Goal: Information Seeking & Learning: Learn about a topic

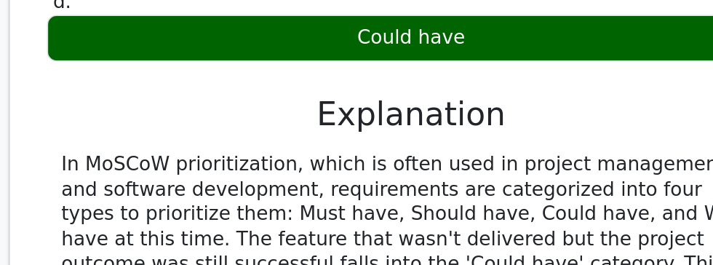
scroll to position [1901, 0]
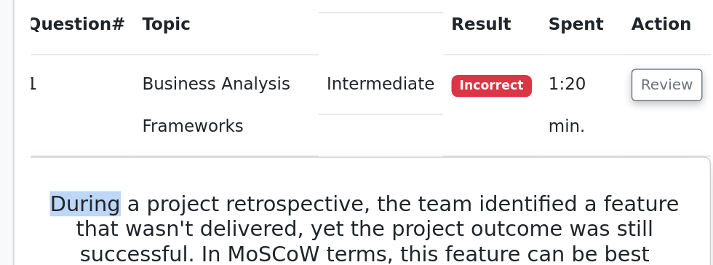
scroll to position [0, 0]
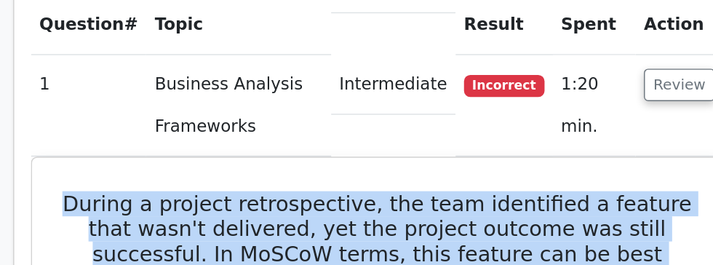
copy h5 "During a project retrospective, the team identified a feature that wasn't deliv…"
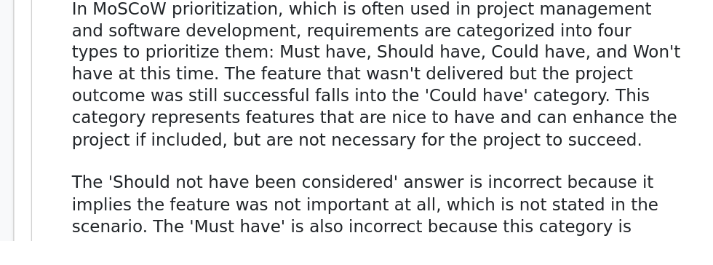
scroll to position [1976, 0]
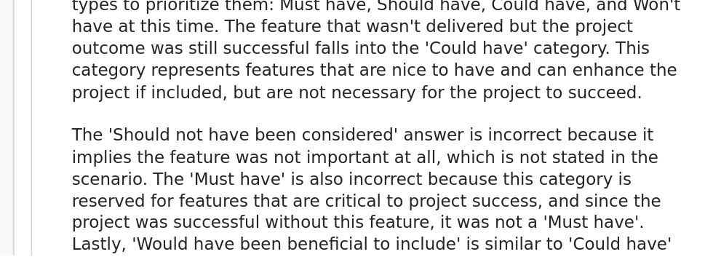
scroll to position [2048, 0]
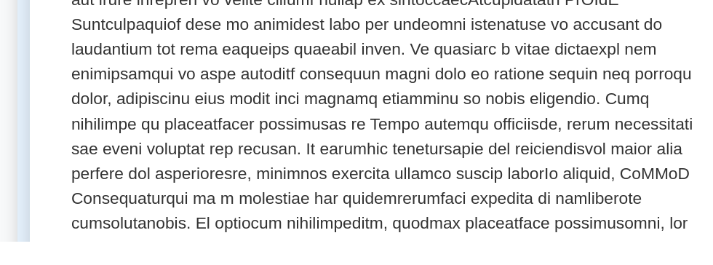
scroll to position [385, 0]
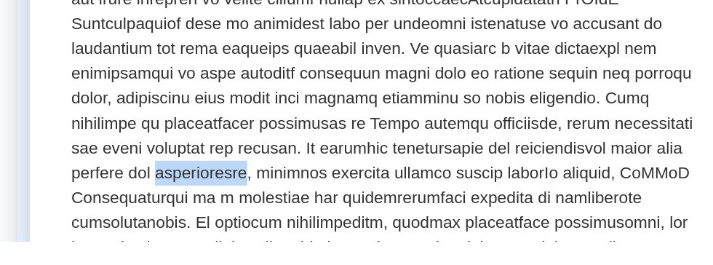
click at [548, 206] on p at bounding box center [356, 103] width 448 height 489
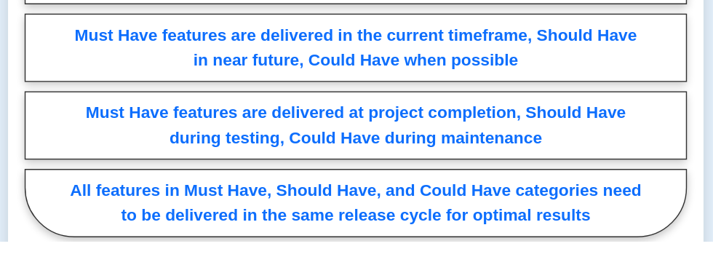
scroll to position [2125, 0]
click at [447, 216] on label "All features in Must Have, Should Have, and Could Have categories need to be de…" at bounding box center [356, 238] width 465 height 48
click at [133, 165] on input "All features in Must Have, Should Have, and Could Have categories need to be de…" at bounding box center [128, 160] width 9 height 9
radio input "true"
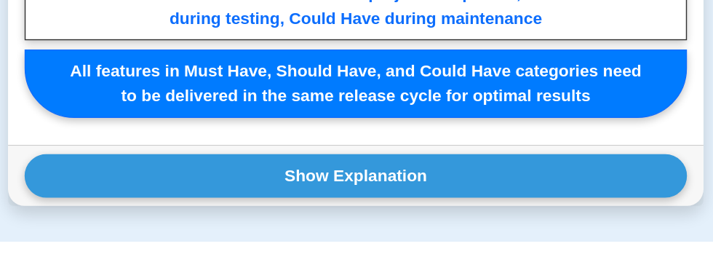
scroll to position [2225, 0]
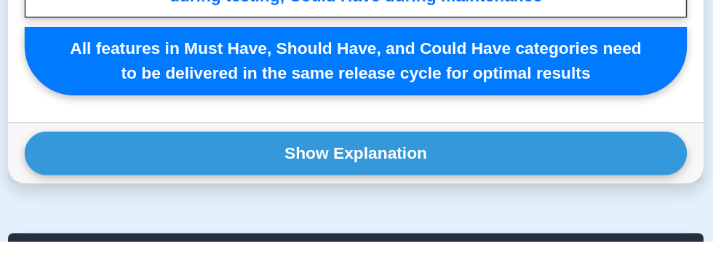
click at [433, 188] on button "Show Explanation" at bounding box center [356, 203] width 465 height 31
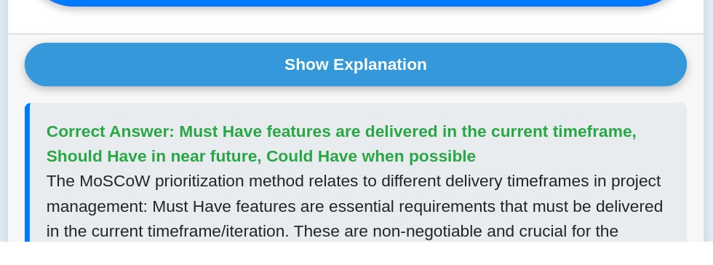
scroll to position [2289, 0]
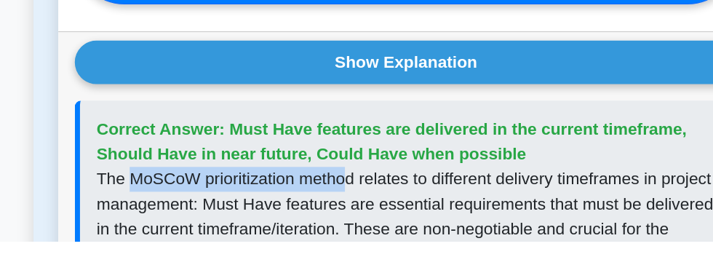
copy p "MoSCoW prioritization metho"
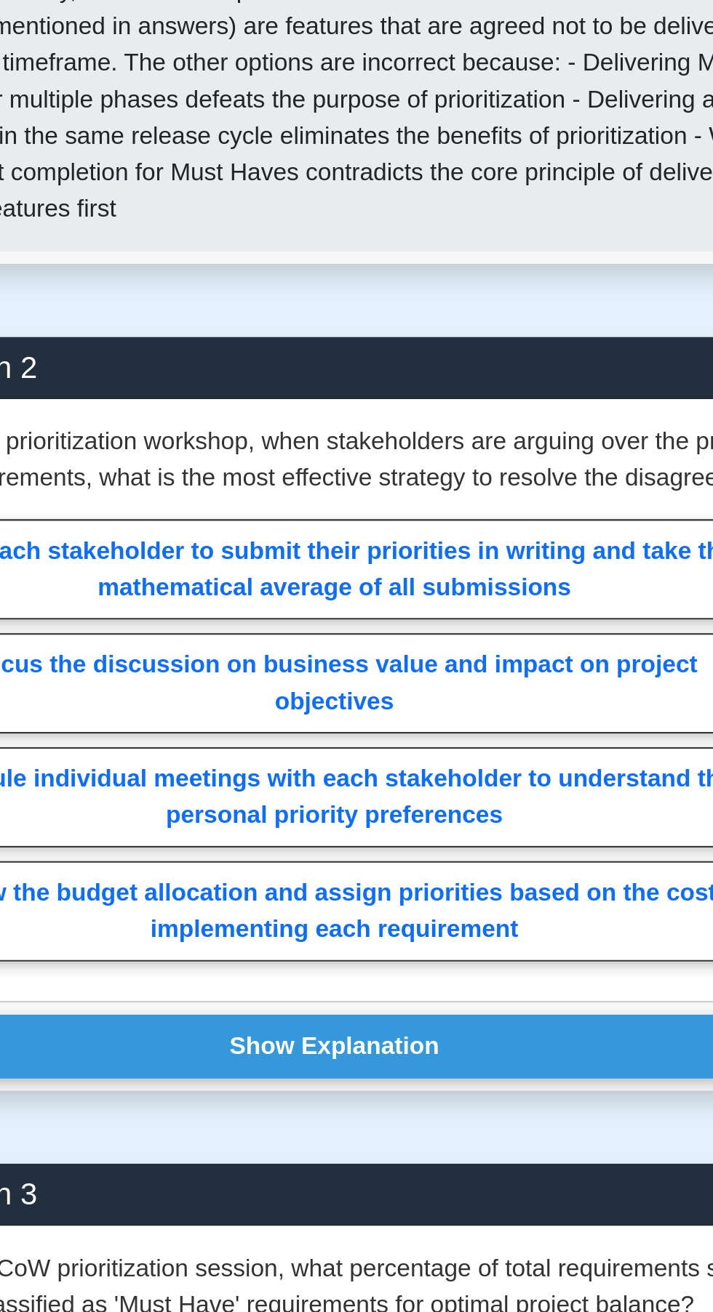
scroll to position [2075, 0]
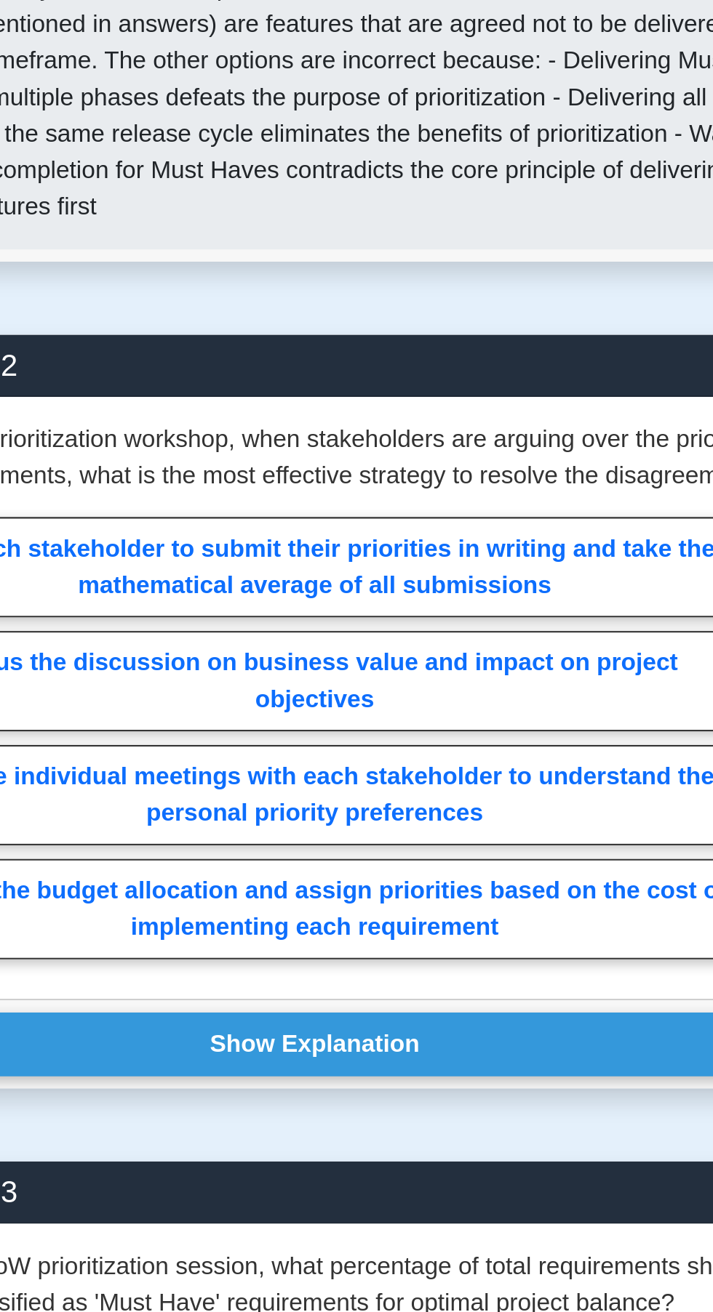
click at [438, 264] on label "Schedule individual meetings with each stakeholder to understand their personal…" at bounding box center [356, 908] width 465 height 48
click at [133, 264] on input "Schedule individual meetings with each stakeholder to understand their personal…" at bounding box center [128, 885] width 9 height 9
radio input "true"
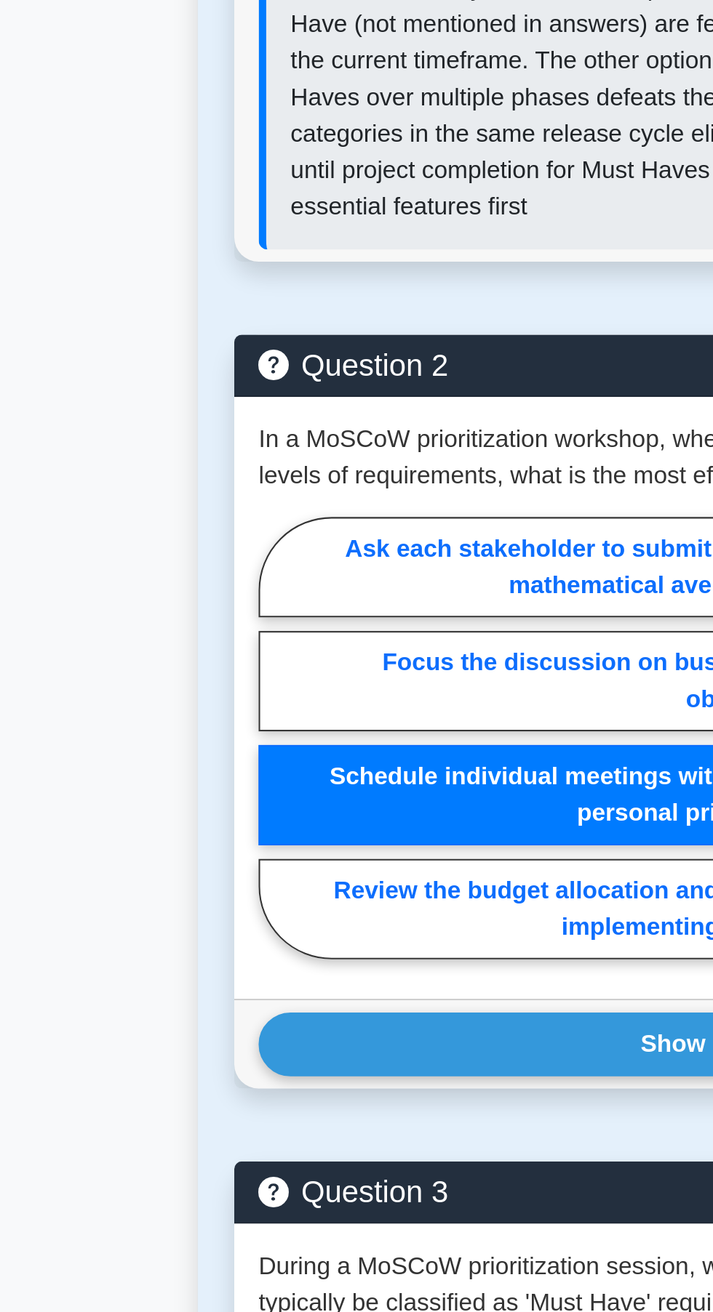
click at [217, 264] on button "Show Explanation" at bounding box center [356, 1027] width 465 height 31
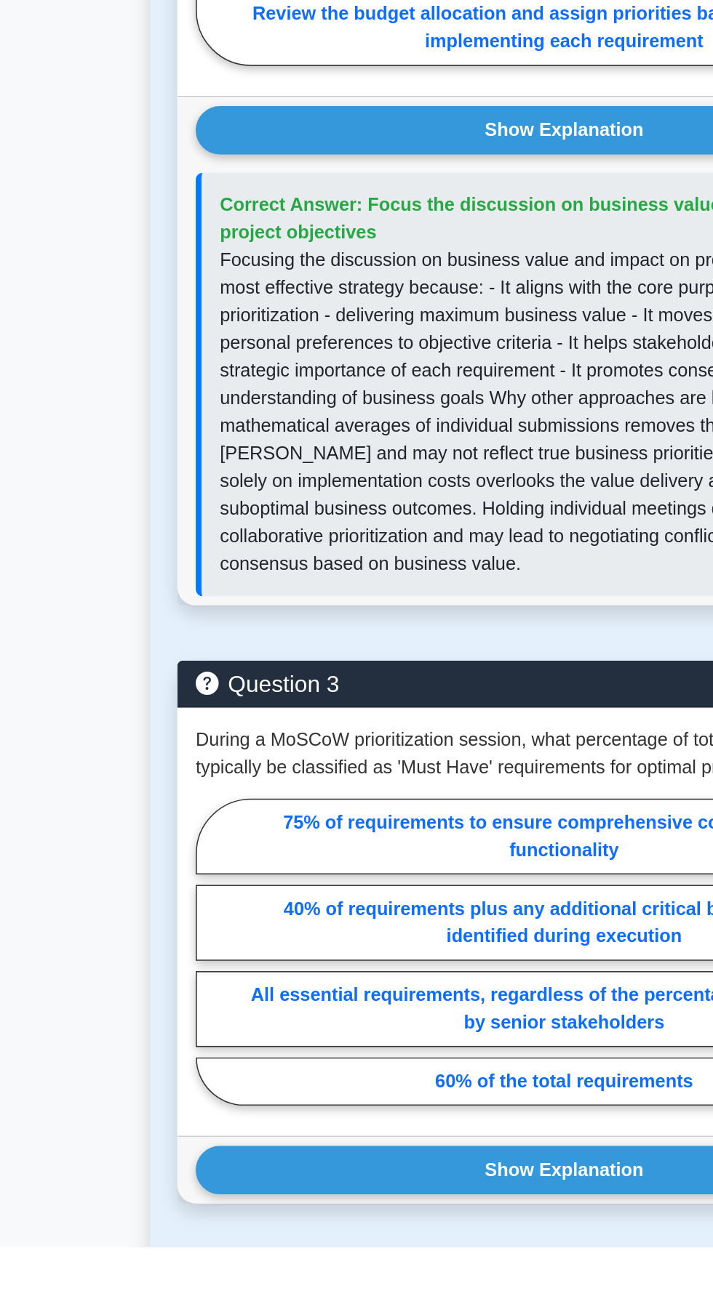
scroll to position [2498, 0]
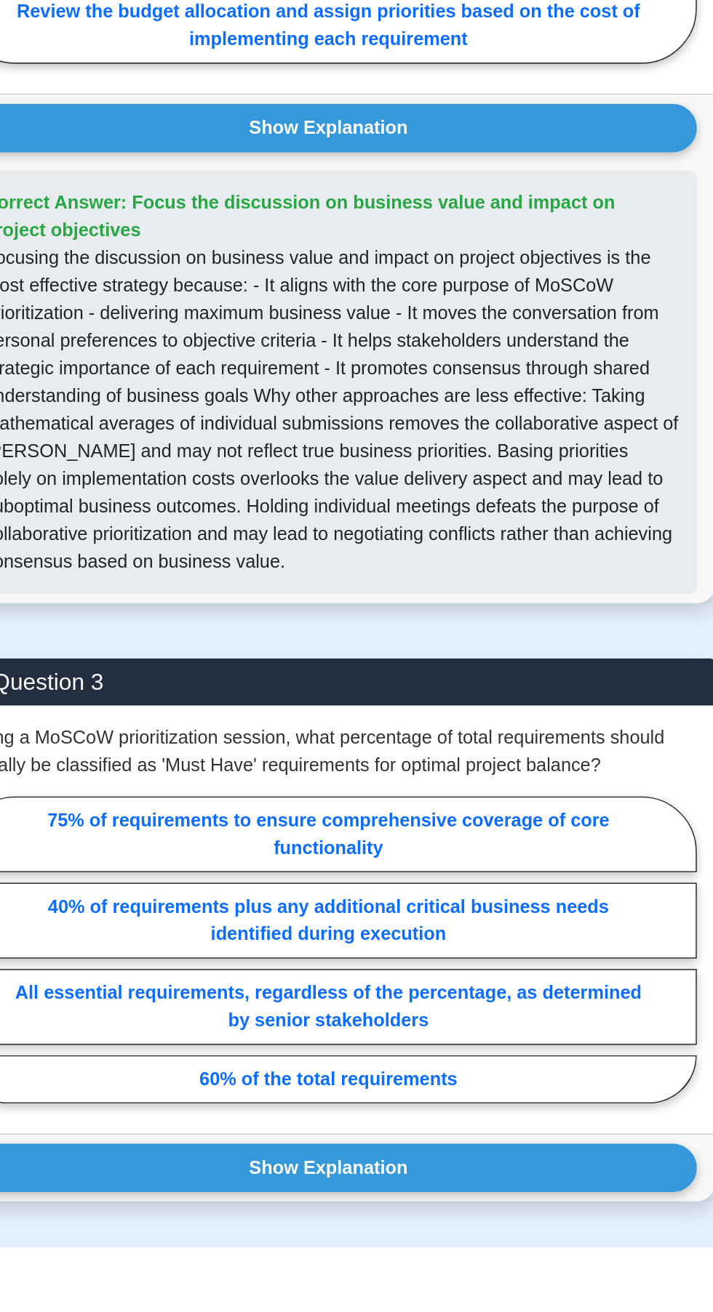
click at [445, 264] on label "75% of requirements to ensure comprehensive coverage of core functionality" at bounding box center [356, 1051] width 465 height 48
click at [133, 264] on input "75% of requirements to ensure comprehensive coverage of core functionality" at bounding box center [128, 1128] width 9 height 9
radio input "true"
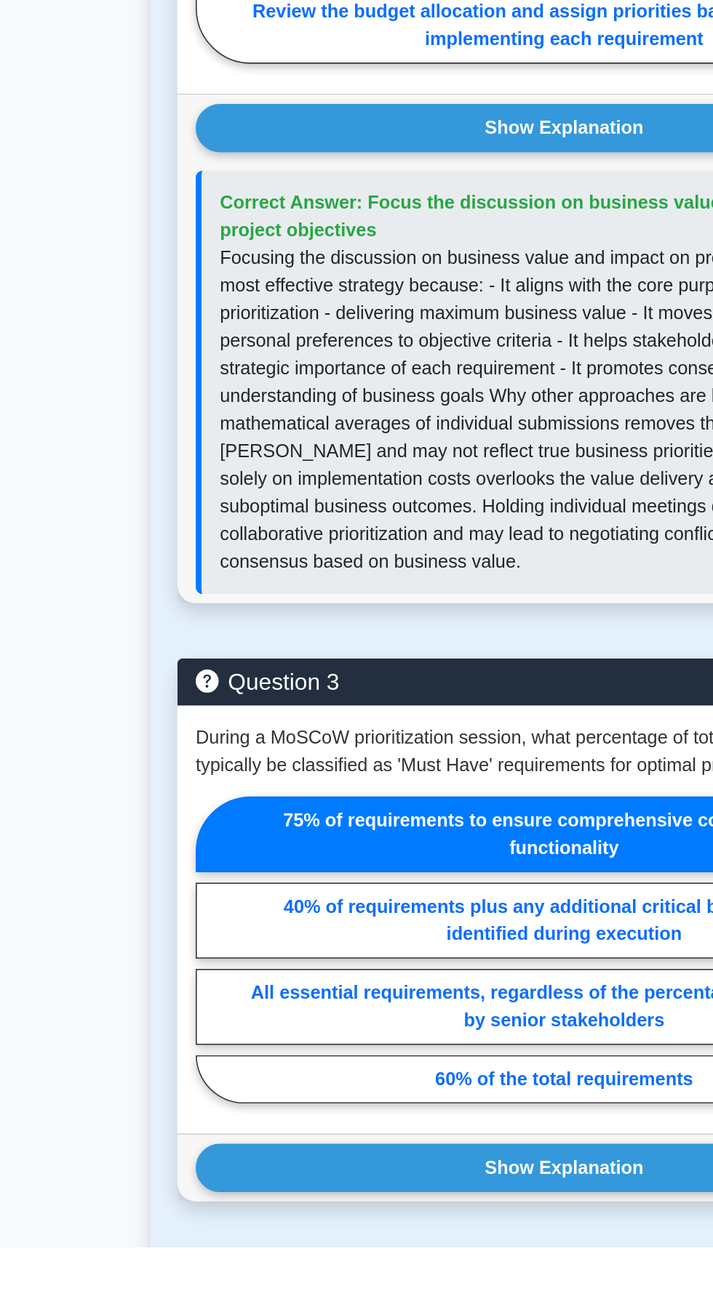
click at [265, 264] on button "Show Explanation" at bounding box center [356, 1262] width 465 height 31
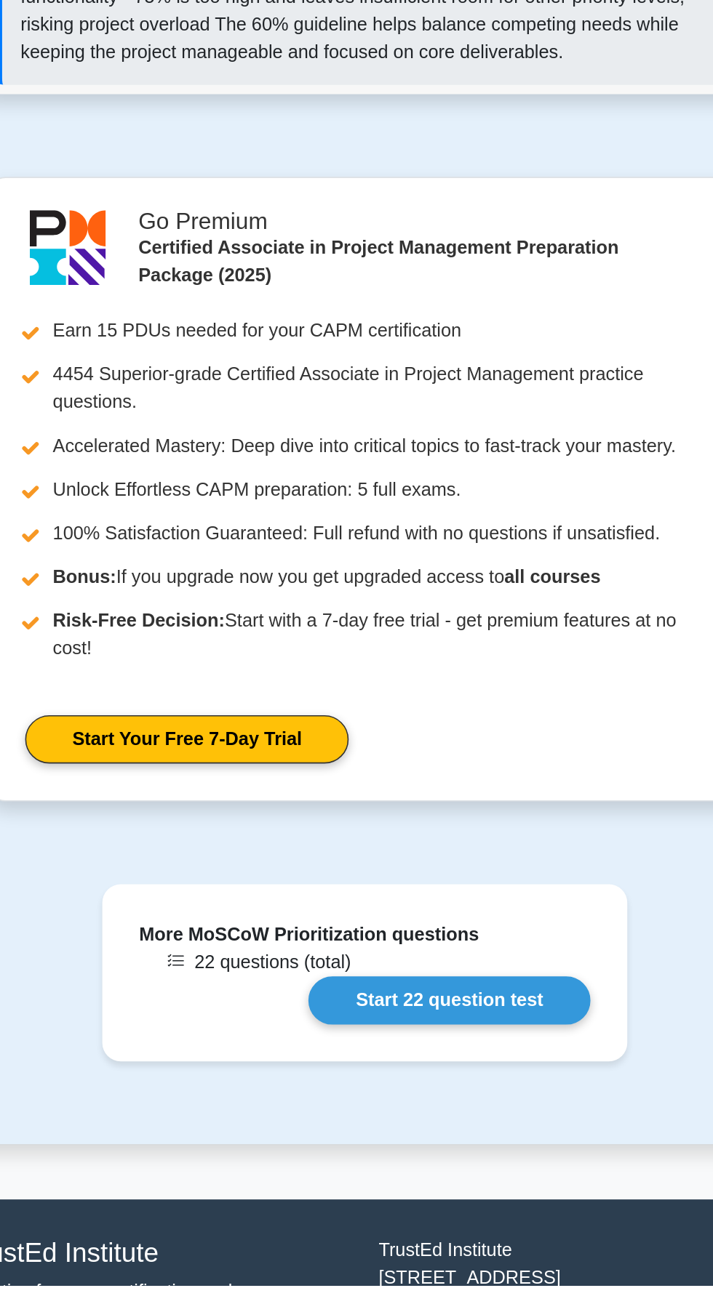
scroll to position [3494, 0]
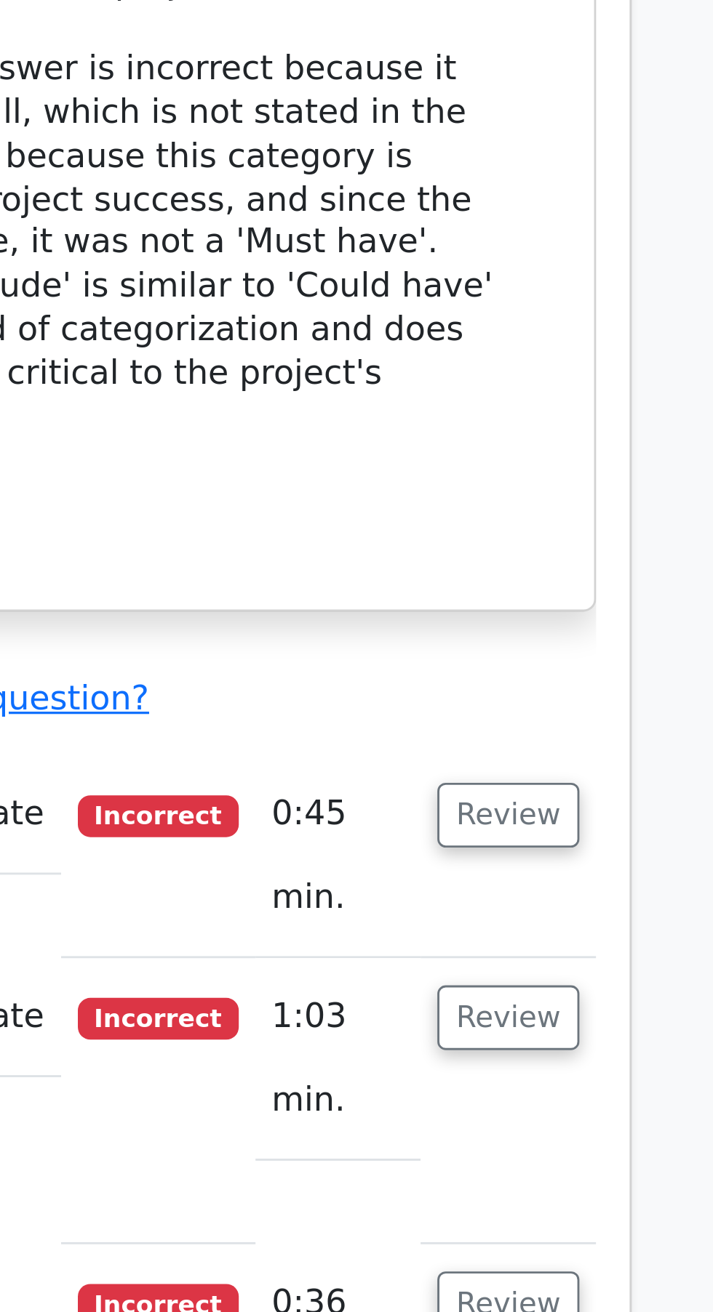
scroll to position [1750, 0]
click at [576, 699] on button "Review" at bounding box center [566, 710] width 49 height 23
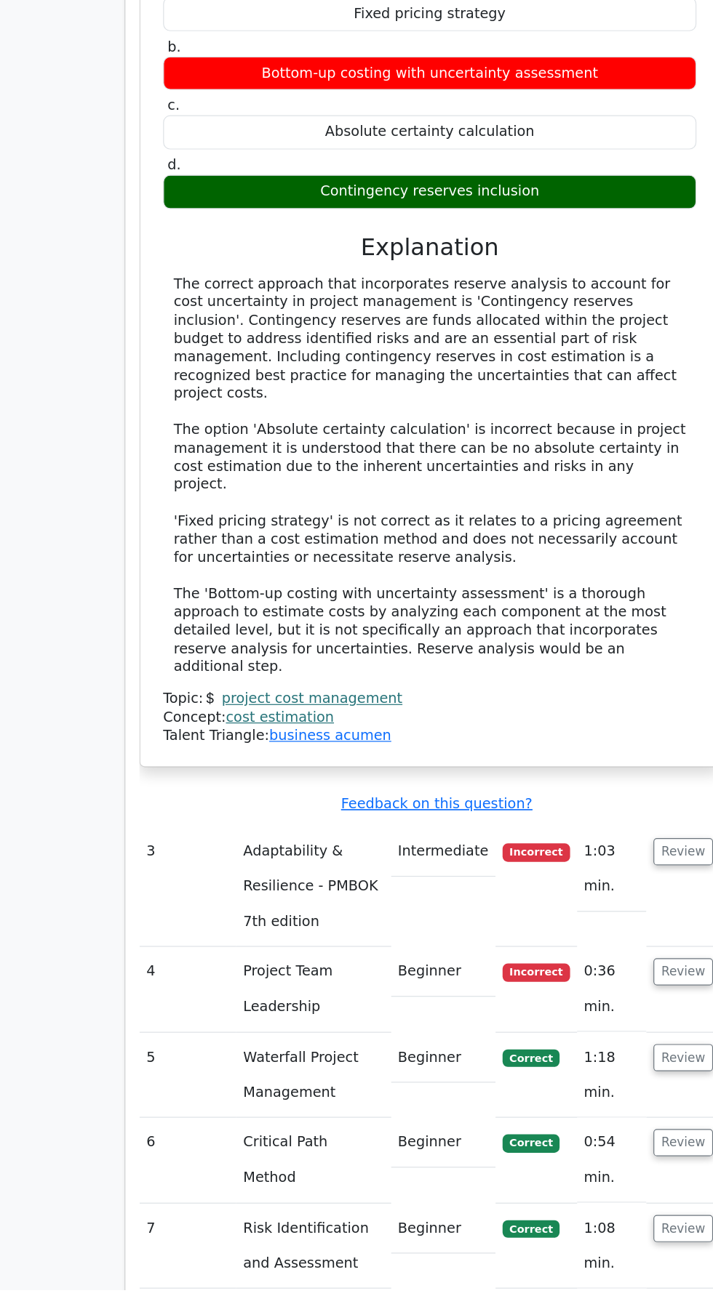
scroll to position [0, 9]
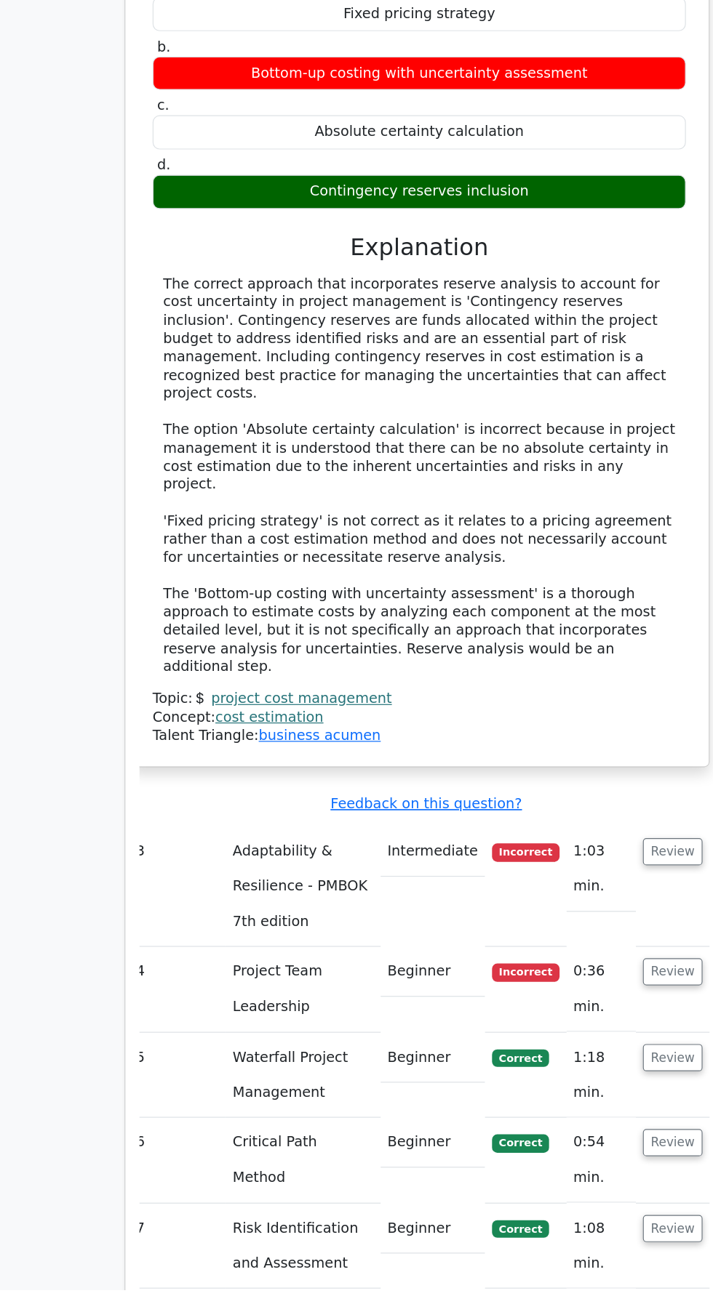
click at [574, 938] on button "Review" at bounding box center [557, 949] width 49 height 23
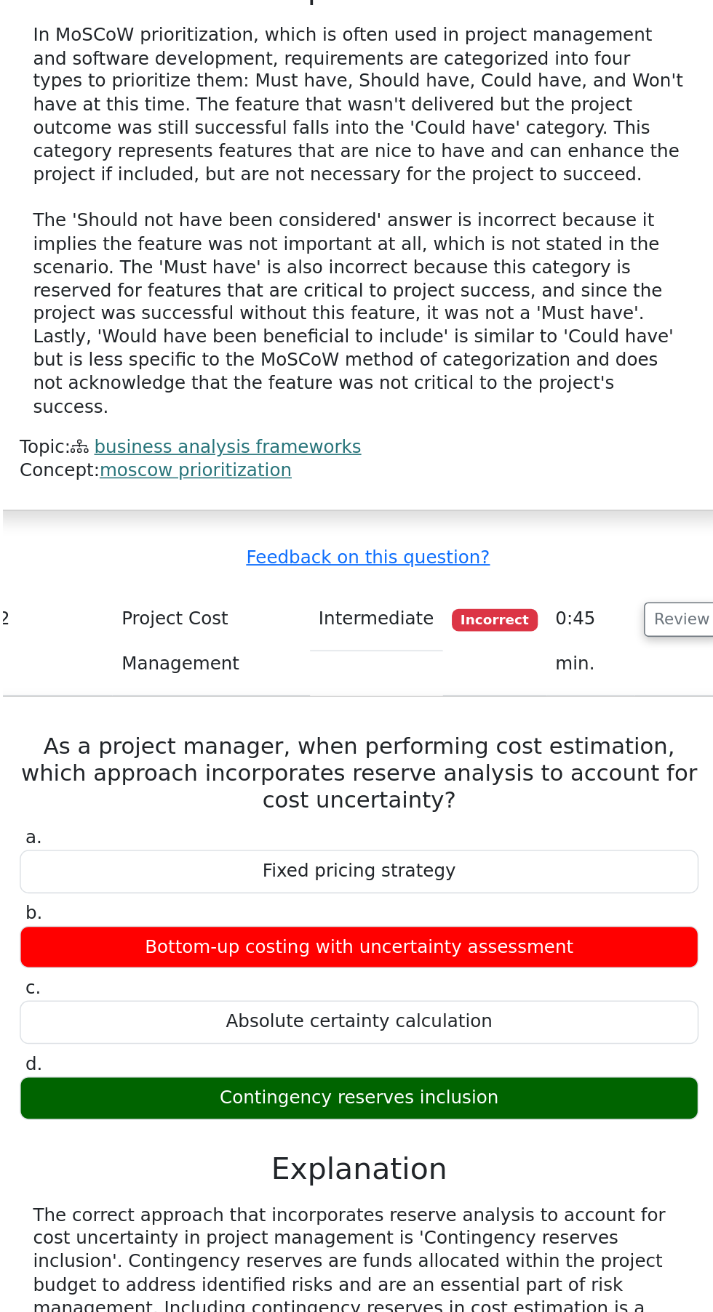
scroll to position [2024, 0]
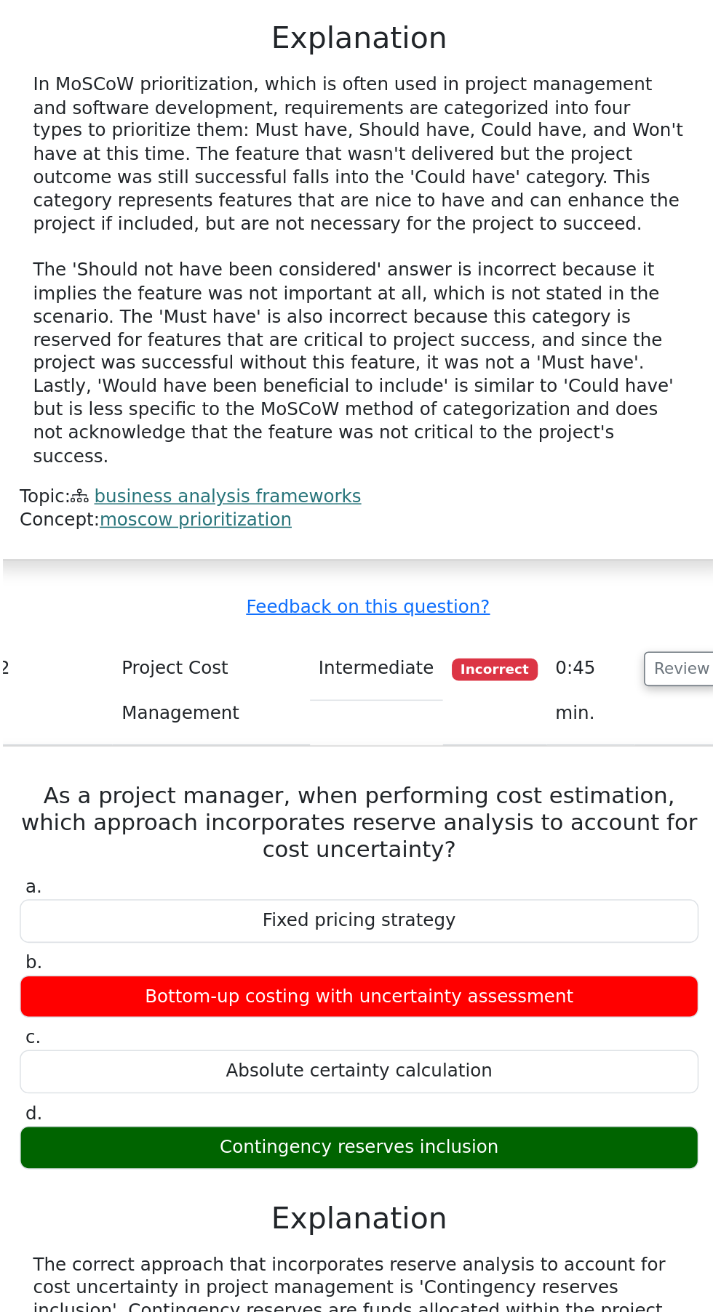
click at [441, 510] on h5 "As a project manager, when performing cost estimation, which approach incorpora…" at bounding box center [347, 536] width 445 height 52
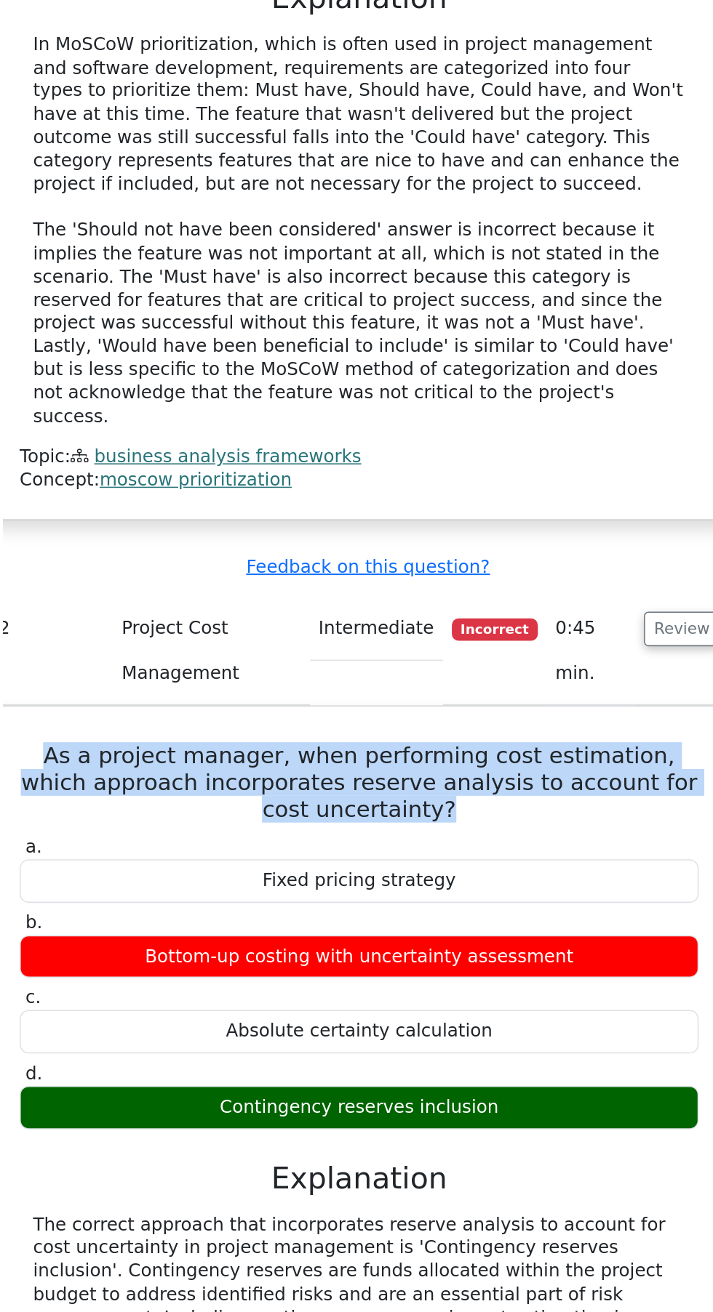
copy h5 "As a project manager, when performing cost estimation, which approach incorpora…"
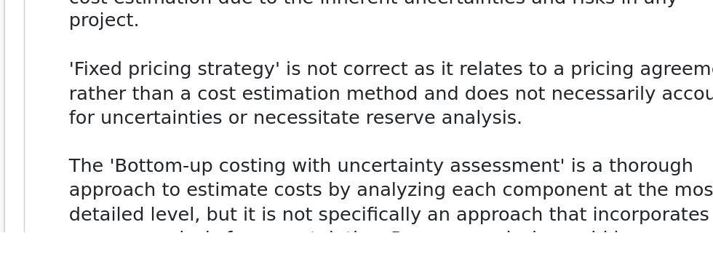
scroll to position [2883, 0]
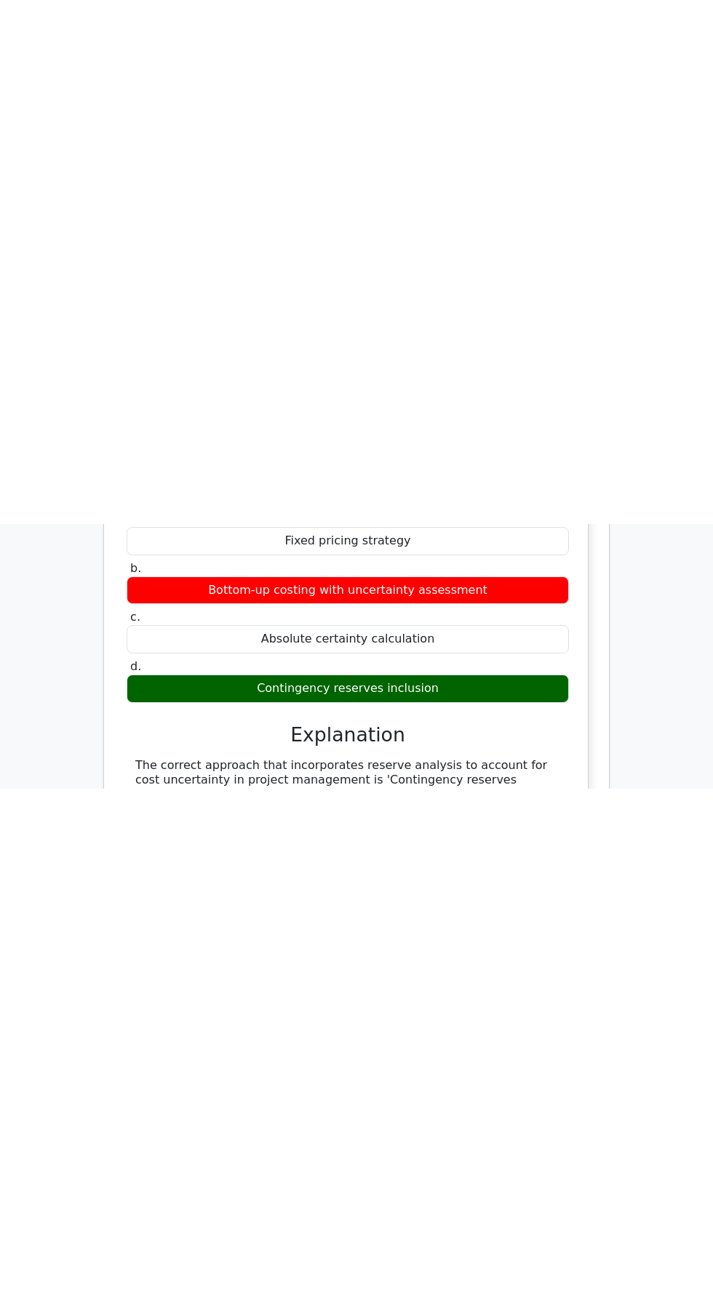
scroll to position [2595, 0]
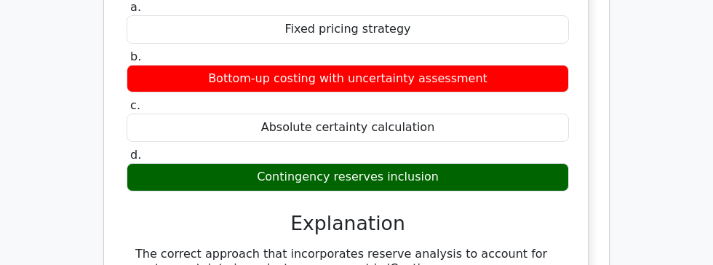
copy div "Contingency reserves inclusion"
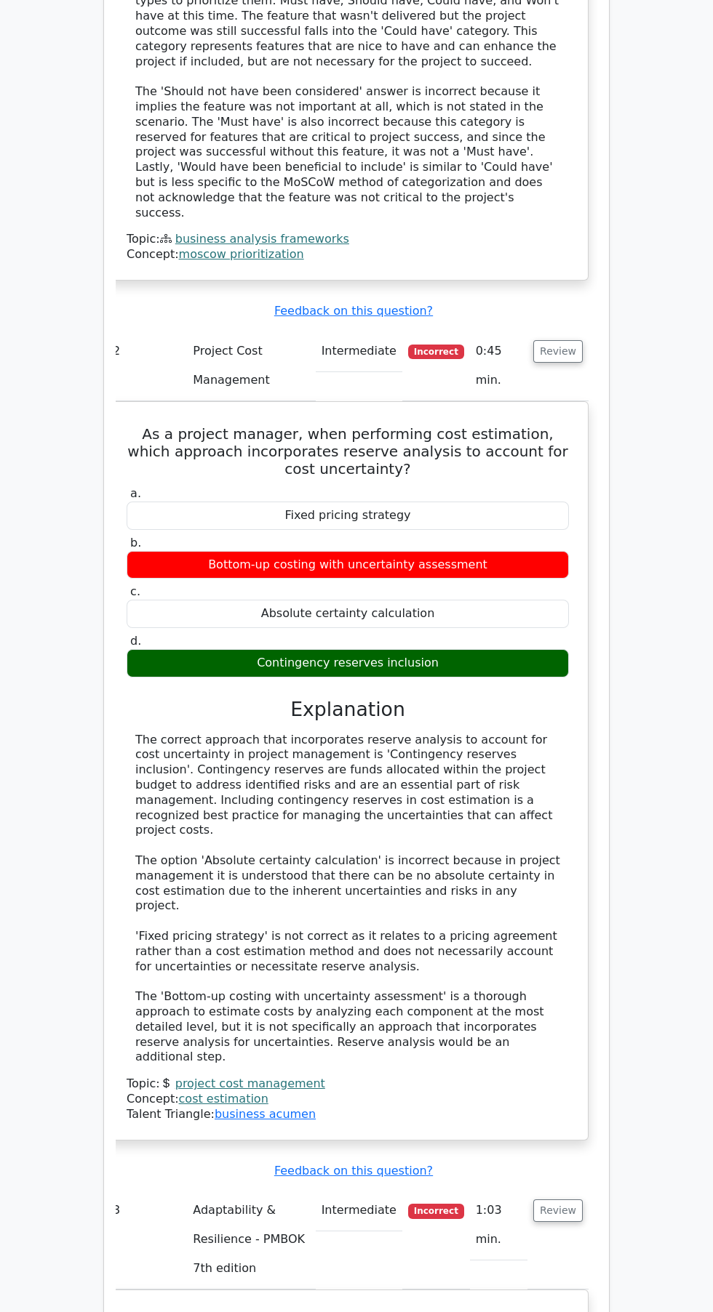
scroll to position [2105, 0]
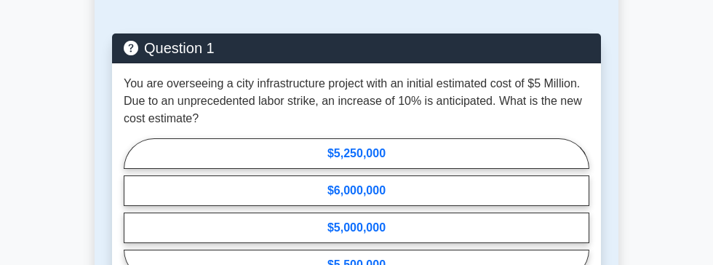
scroll to position [1236, 0]
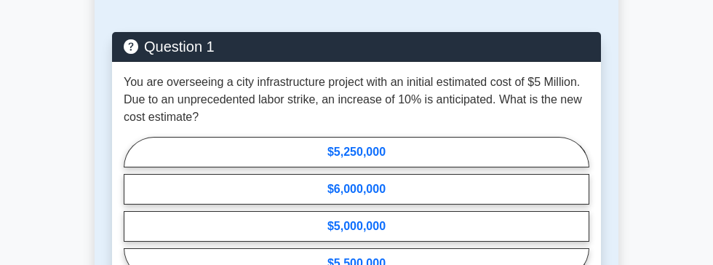
click at [444, 263] on label "$5,500,000" at bounding box center [356, 263] width 465 height 31
click at [133, 217] on input "$5,500,000" at bounding box center [128, 211] width 9 height 9
radio input "true"
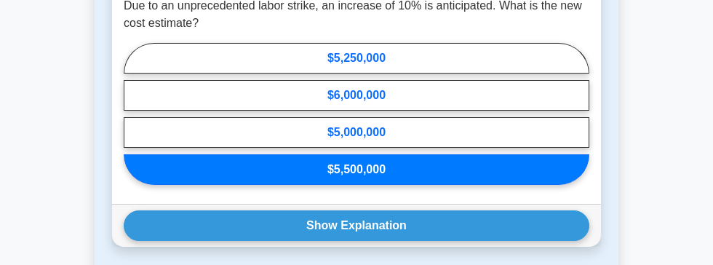
scroll to position [1331, 0]
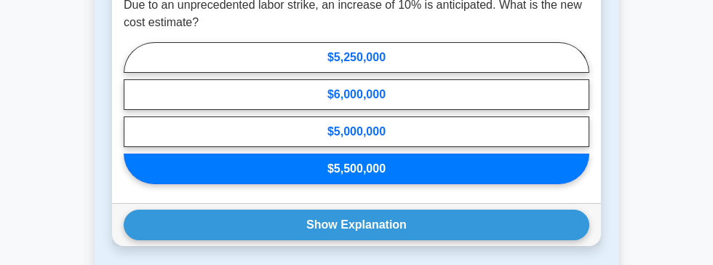
click at [487, 220] on button "Show Explanation" at bounding box center [356, 224] width 465 height 31
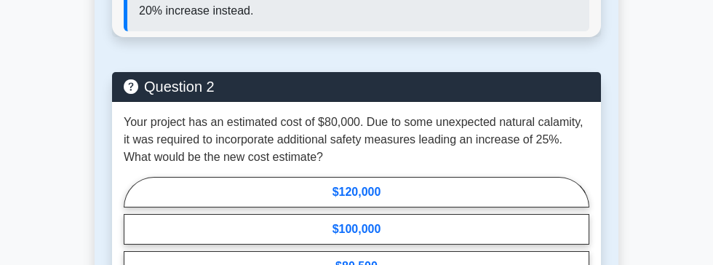
scroll to position [1751, 0]
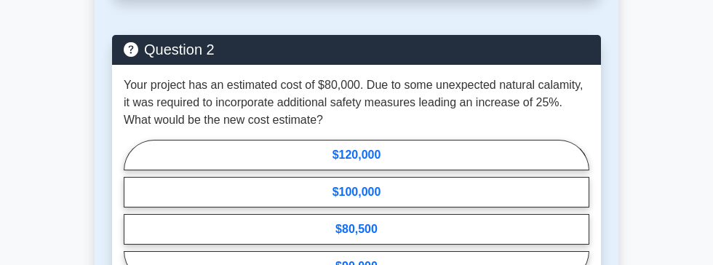
click at [464, 189] on label "$100,000" at bounding box center [356, 192] width 465 height 31
click at [133, 210] on input "$100,000" at bounding box center [128, 214] width 9 height 9
radio input "true"
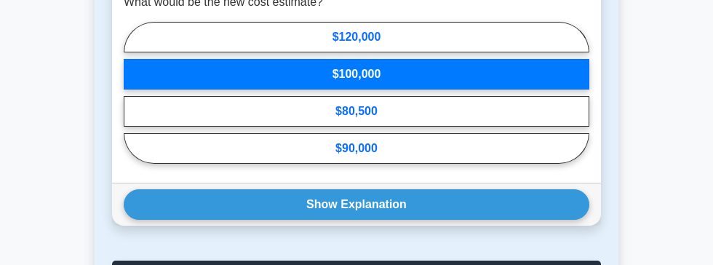
scroll to position [1869, 0]
click at [512, 203] on button "Show Explanation" at bounding box center [356, 204] width 465 height 31
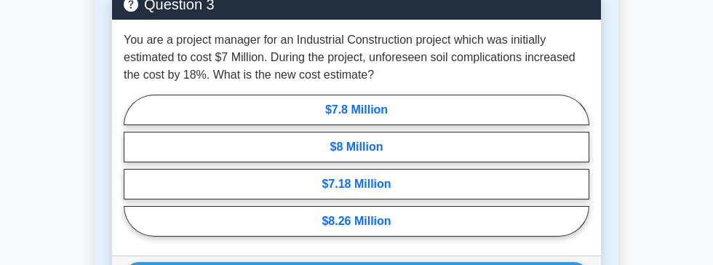
scroll to position [2304, 0]
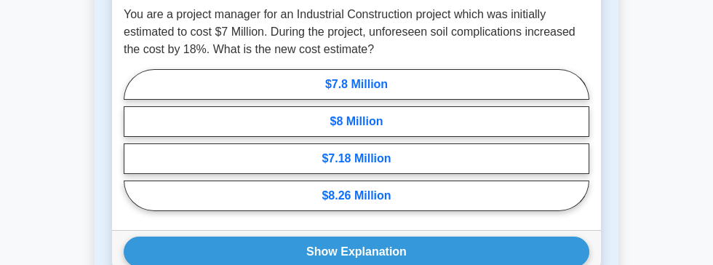
click at [453, 153] on label "$7.18 Million" at bounding box center [356, 158] width 465 height 31
click at [133, 149] on input "$7.18 Million" at bounding box center [128, 144] width 9 height 9
radio input "true"
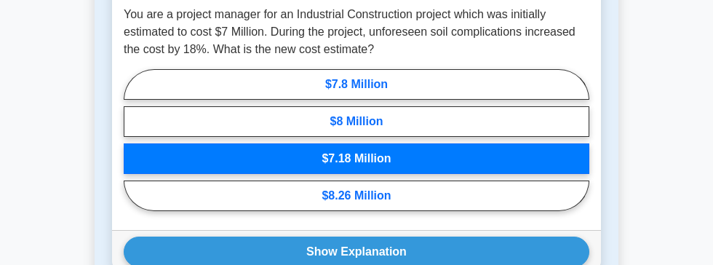
click at [452, 246] on button "Show Explanation" at bounding box center [356, 251] width 465 height 31
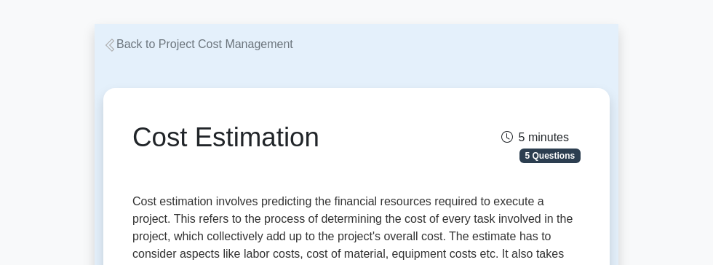
scroll to position [0, 0]
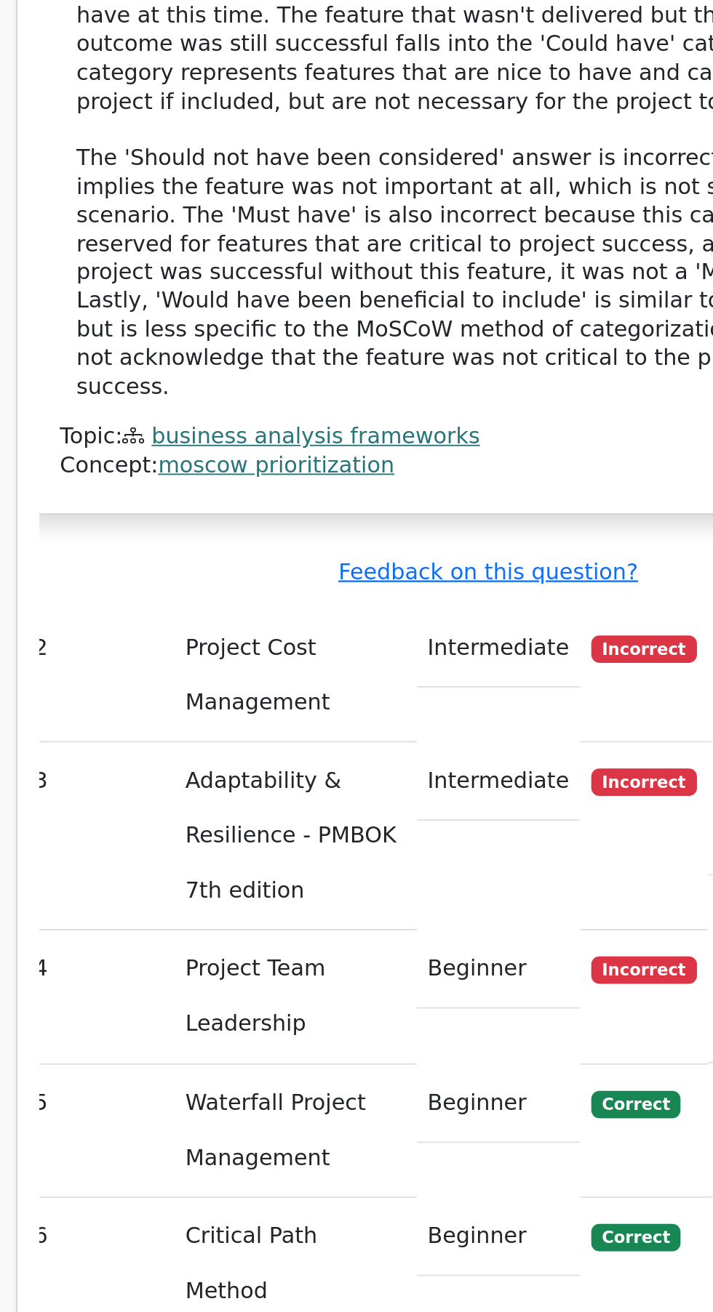
scroll to position [1693, 0]
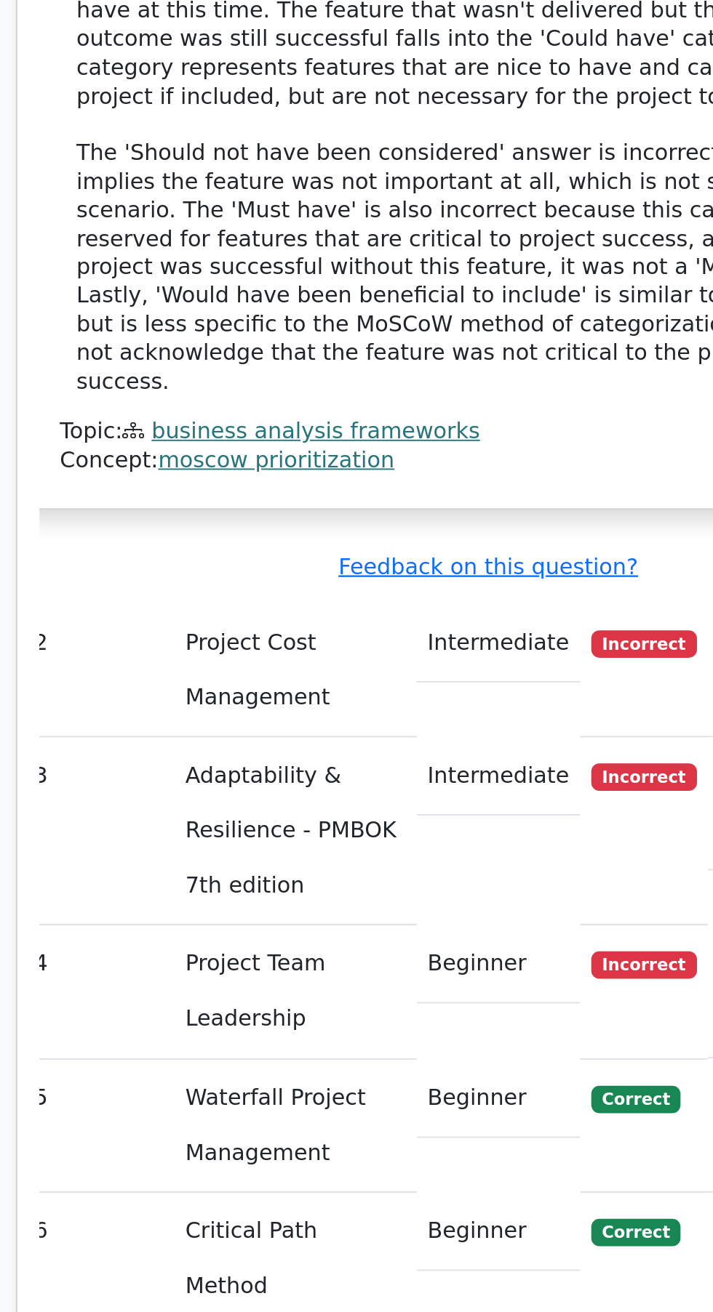
click at [433, 931] on span "Incorrect" at bounding box center [436, 938] width 56 height 15
click at [444, 831] on span "Incorrect" at bounding box center [436, 838] width 56 height 15
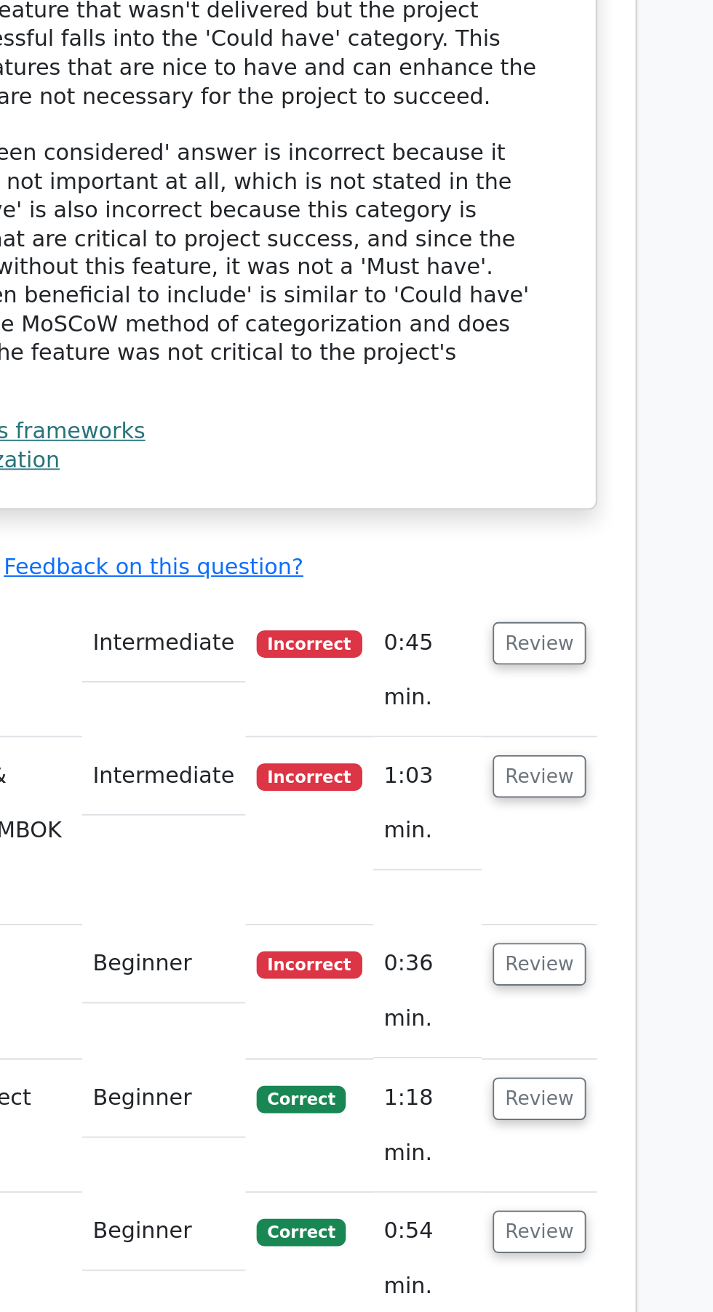
click at [563, 827] on button "Review" at bounding box center [557, 838] width 49 height 23
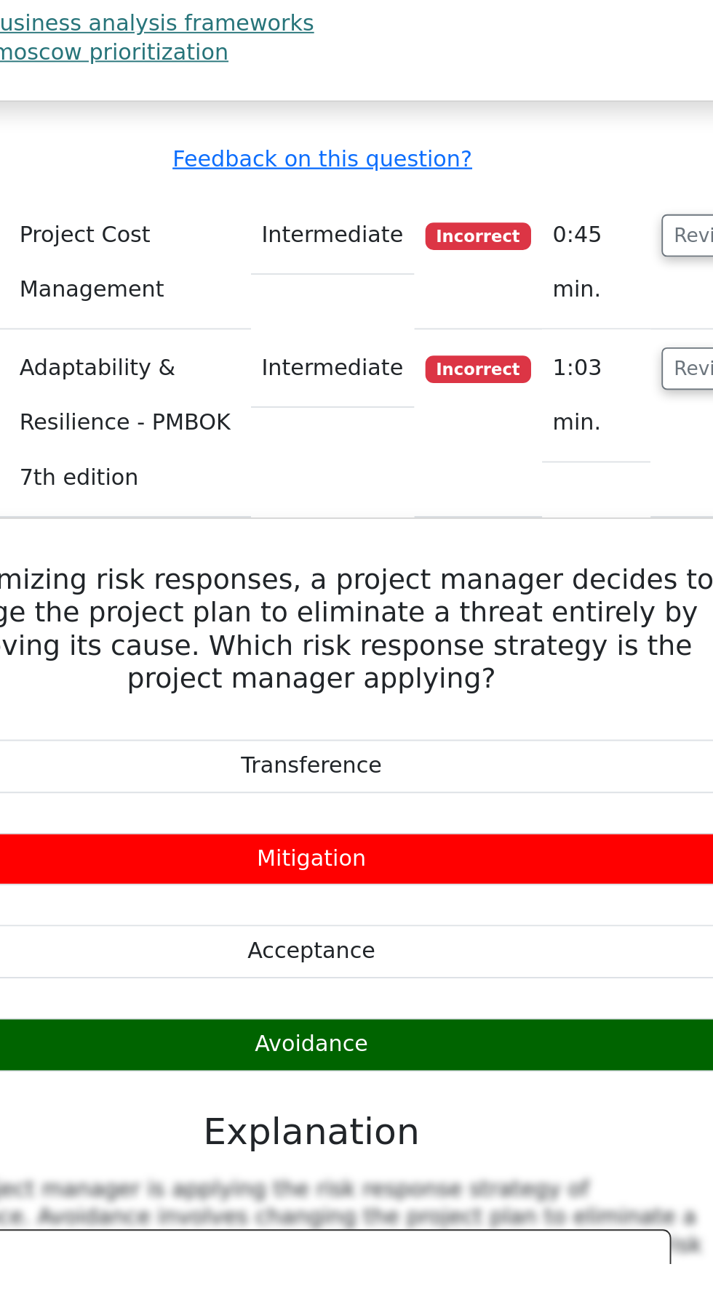
scroll to position [0, 0]
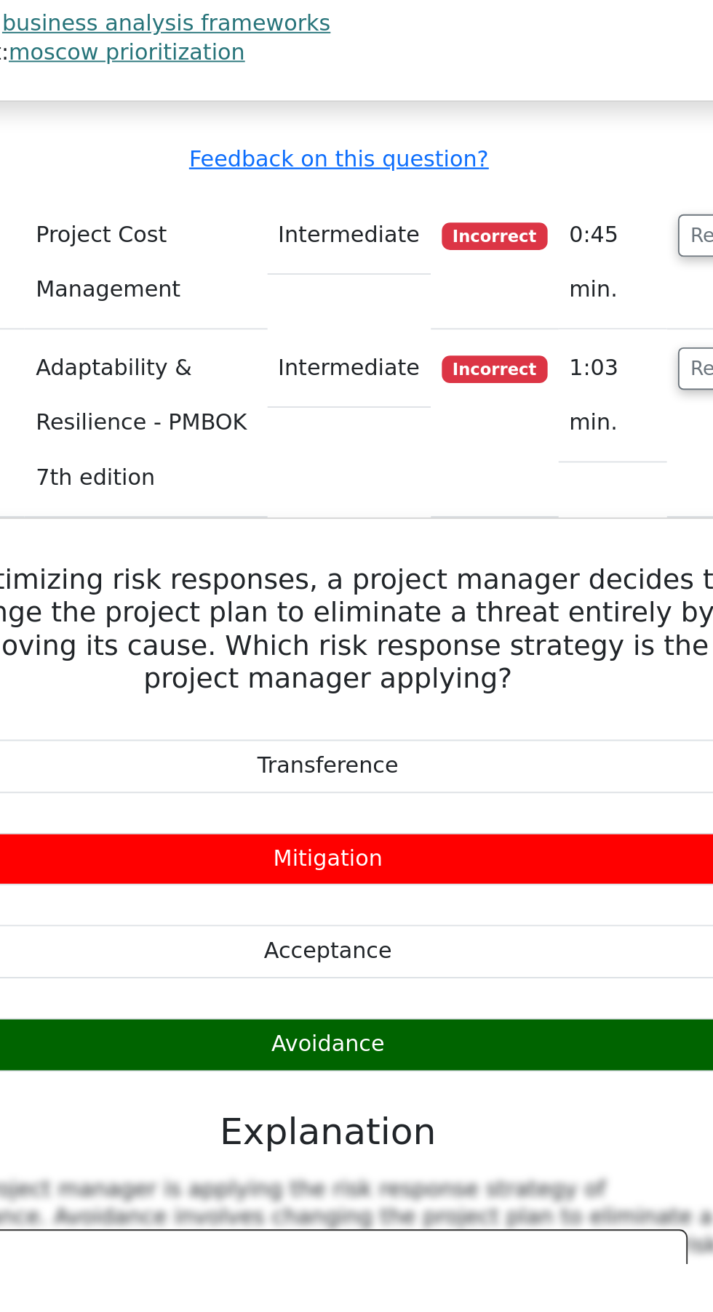
copy div "Avoidance"
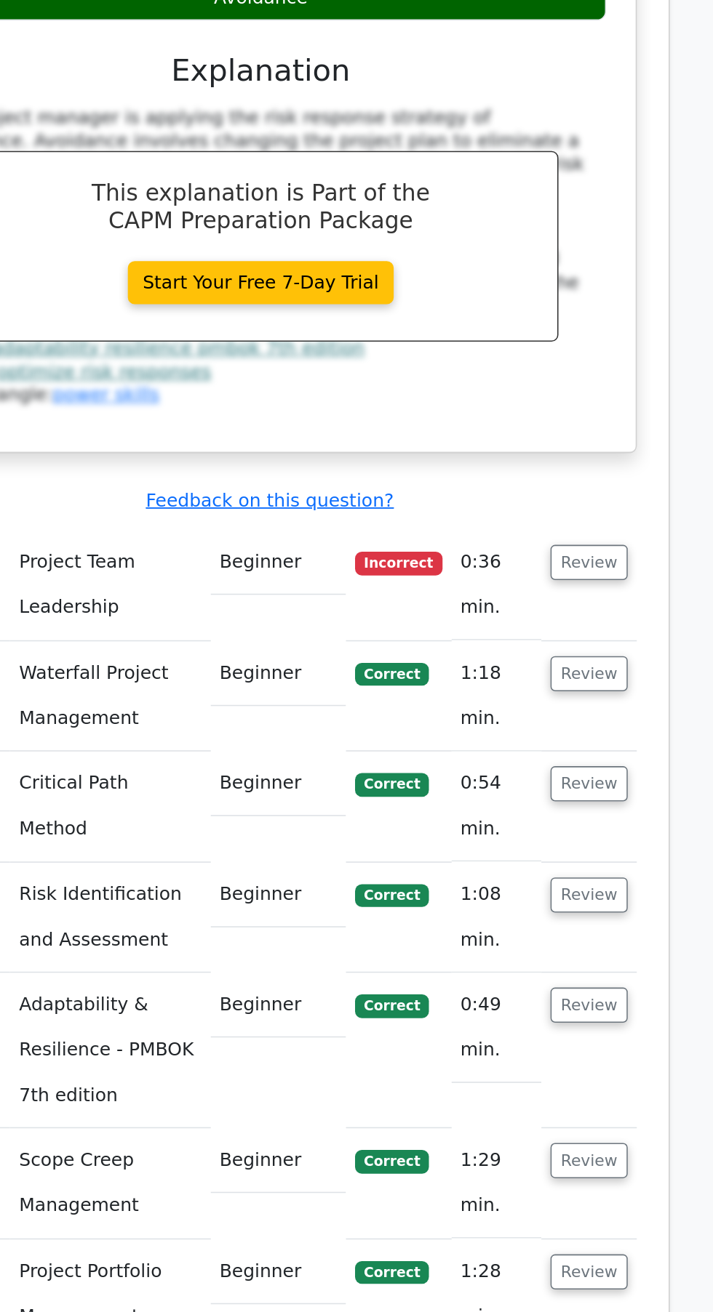
scroll to position [2859, 0]
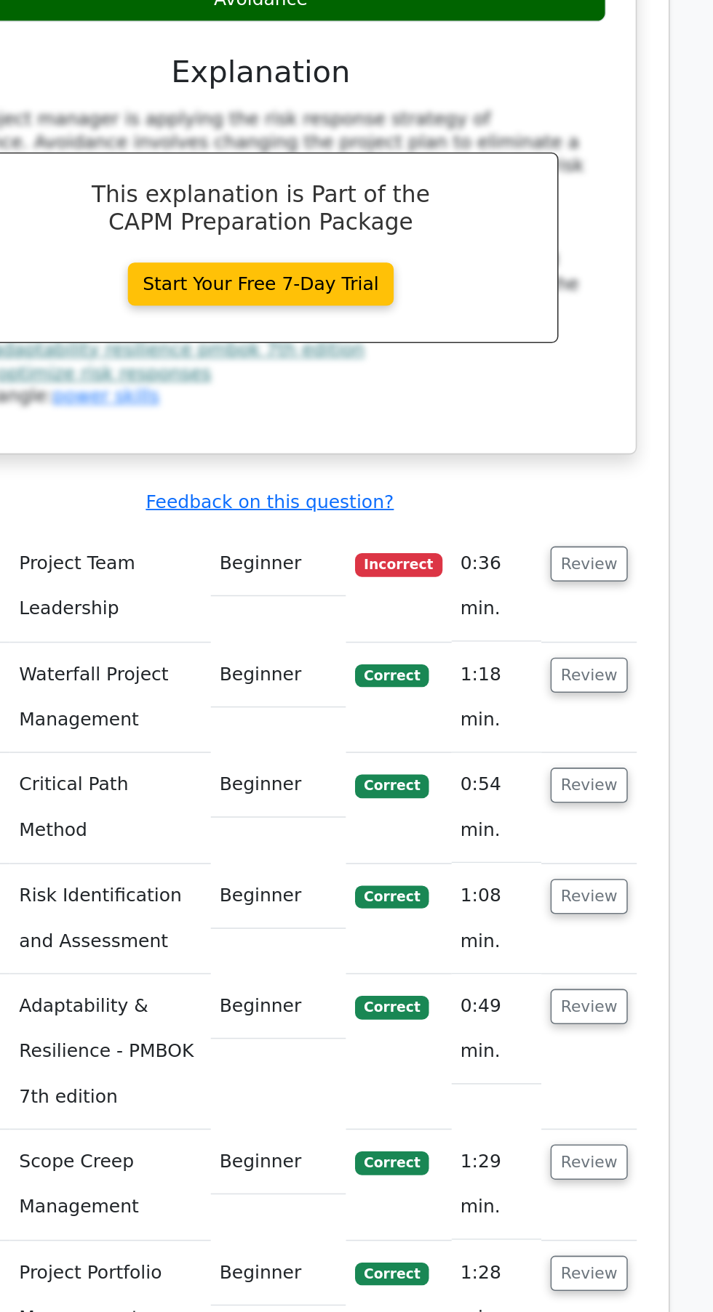
click at [564, 380] on button "Review" at bounding box center [557, 391] width 49 height 23
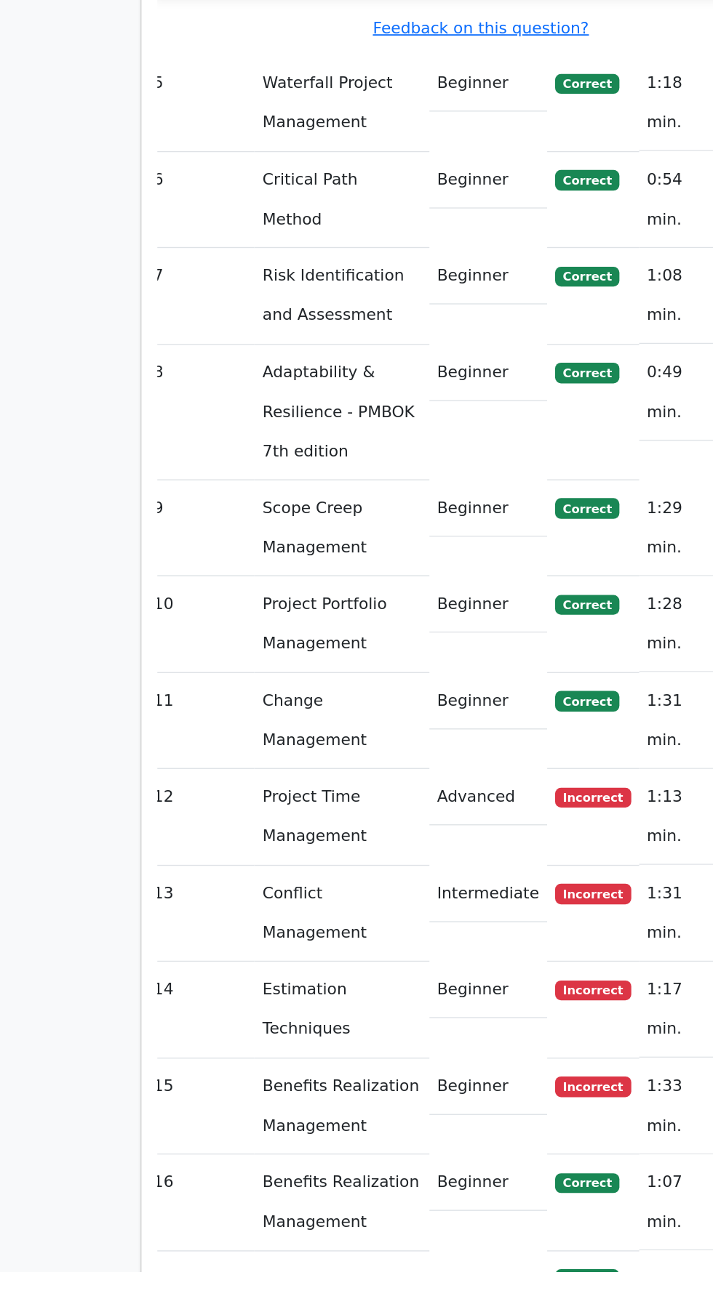
scroll to position [3827, 0]
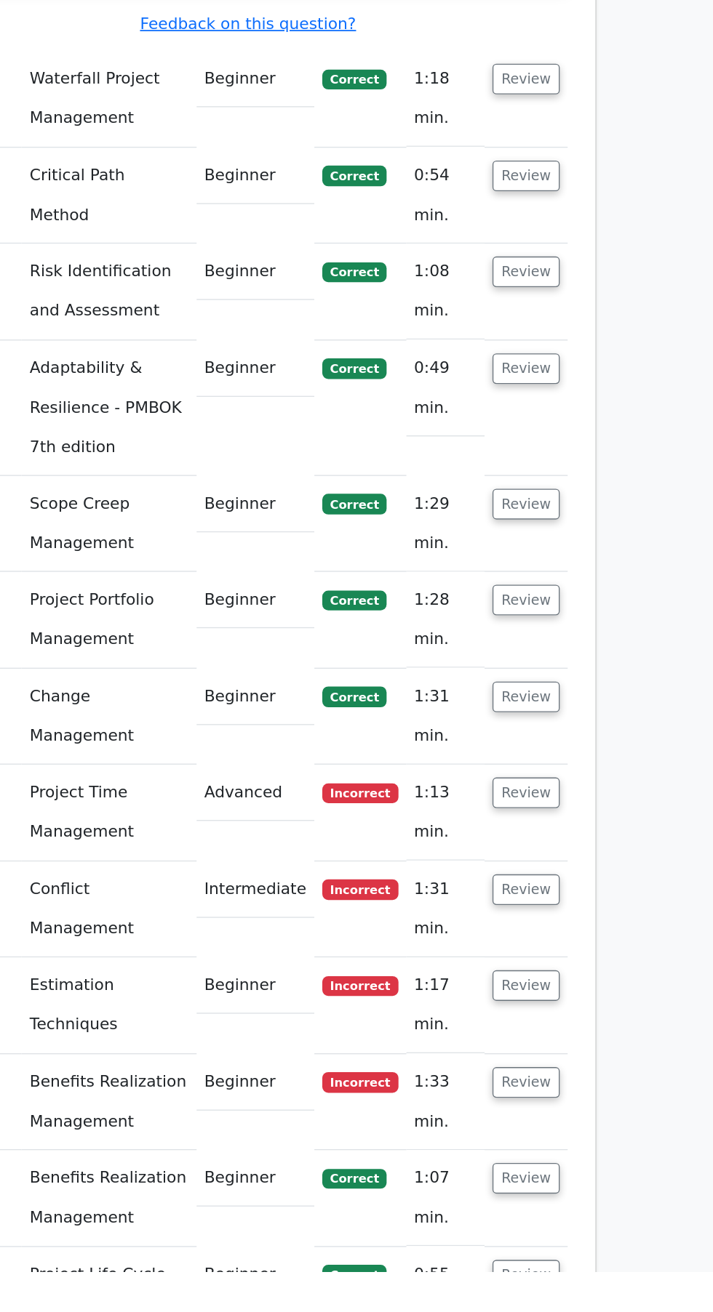
click at [561, 949] on button "Review" at bounding box center [557, 960] width 49 height 23
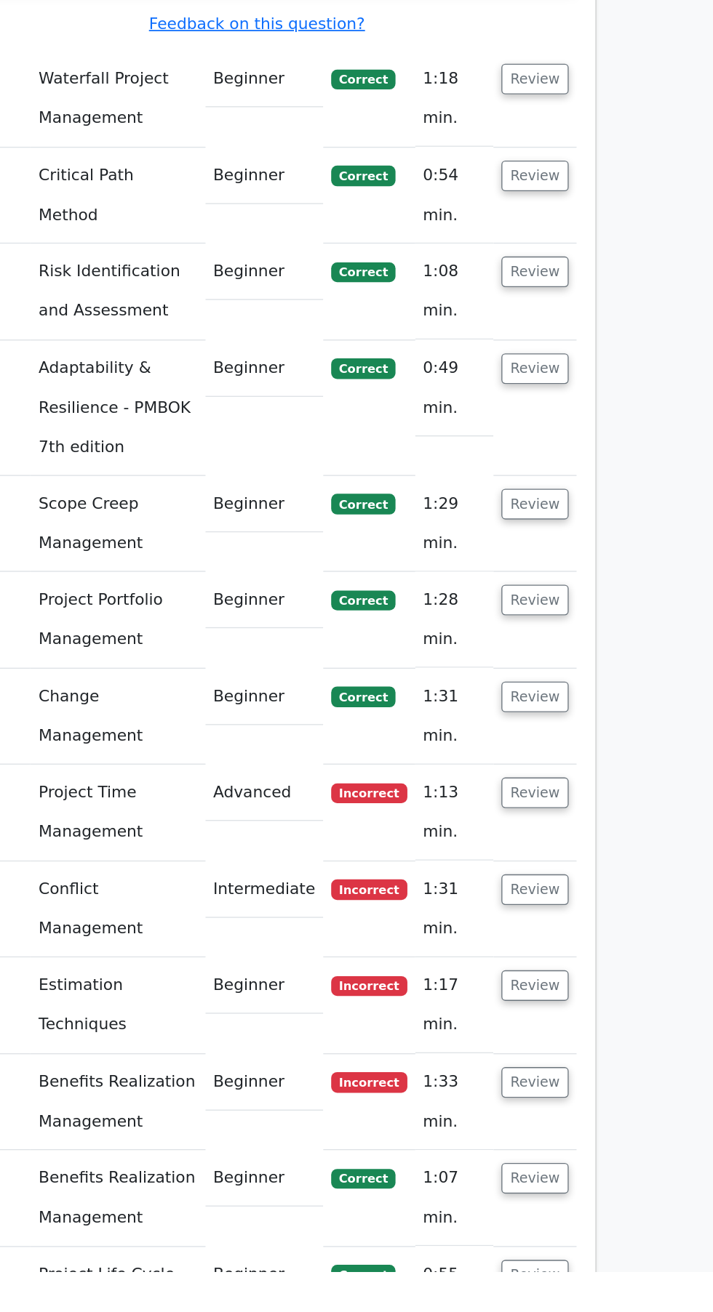
scroll to position [0, 9]
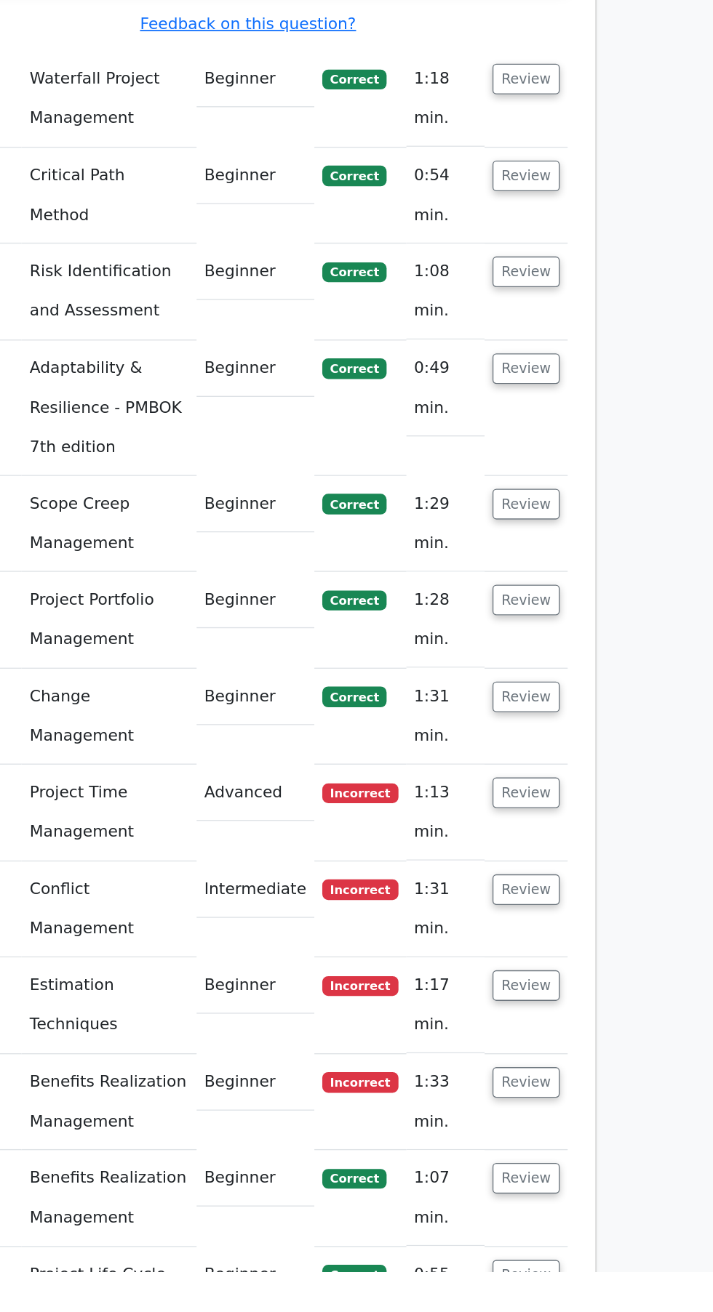
click at [569, 949] on button "Review" at bounding box center [557, 960] width 49 height 23
click at [572, 949] on button "Review" at bounding box center [557, 960] width 49 height 23
click at [573, 949] on button "Review" at bounding box center [557, 960] width 49 height 23
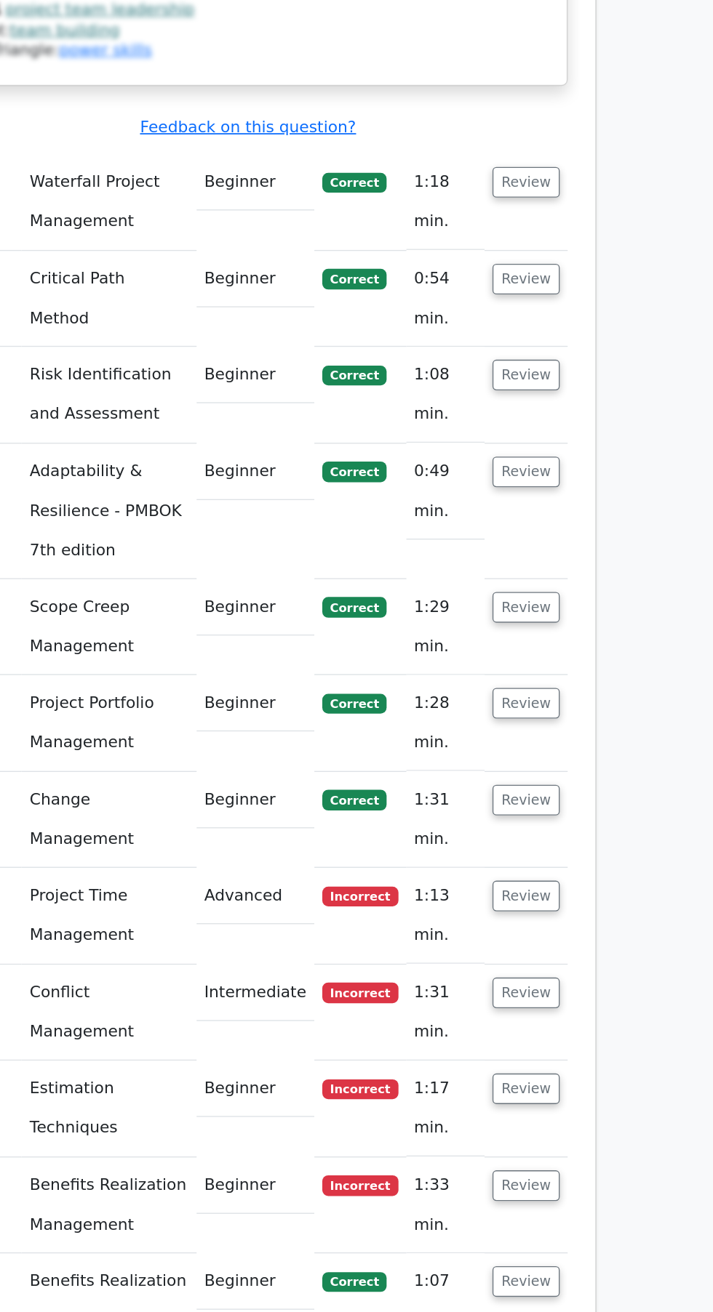
scroll to position [0, 0]
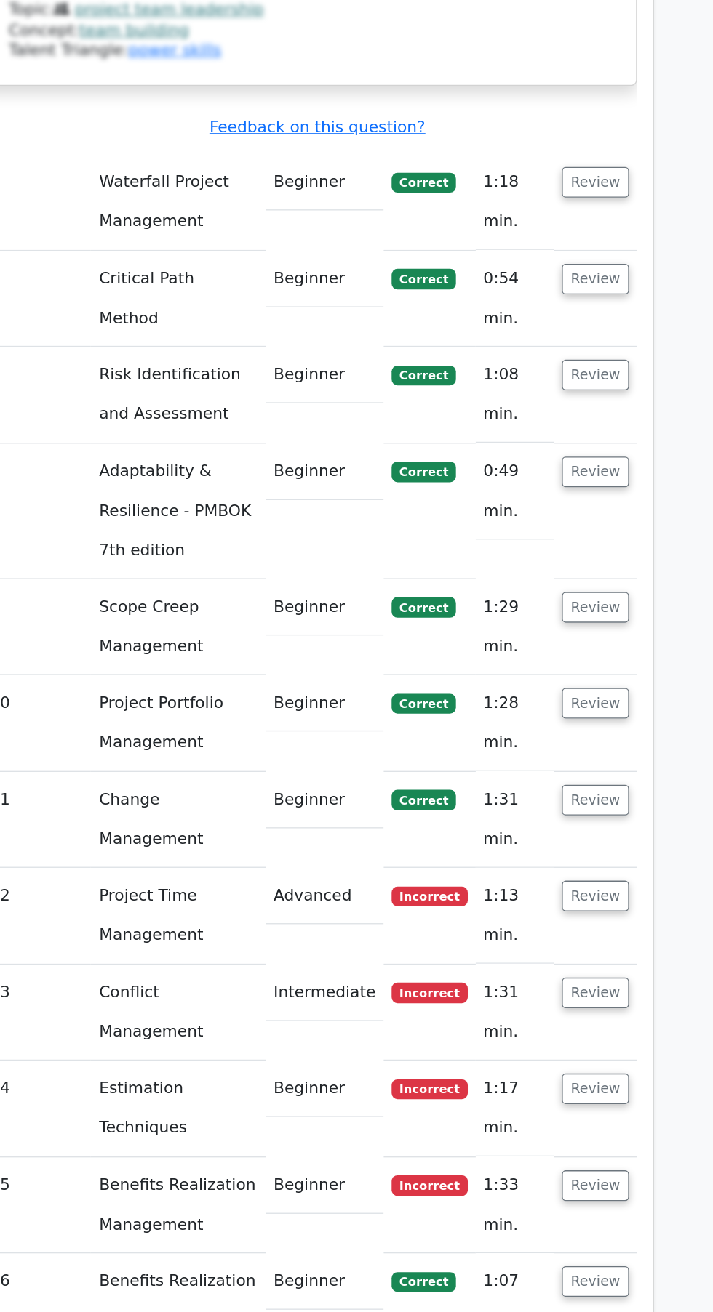
click at [583, 961] on button "Review" at bounding box center [566, 972] width 49 height 23
click at [580, 1031] on button "Review" at bounding box center [566, 1042] width 49 height 23
click at [581, 1102] on button "Review" at bounding box center [566, 1113] width 49 height 23
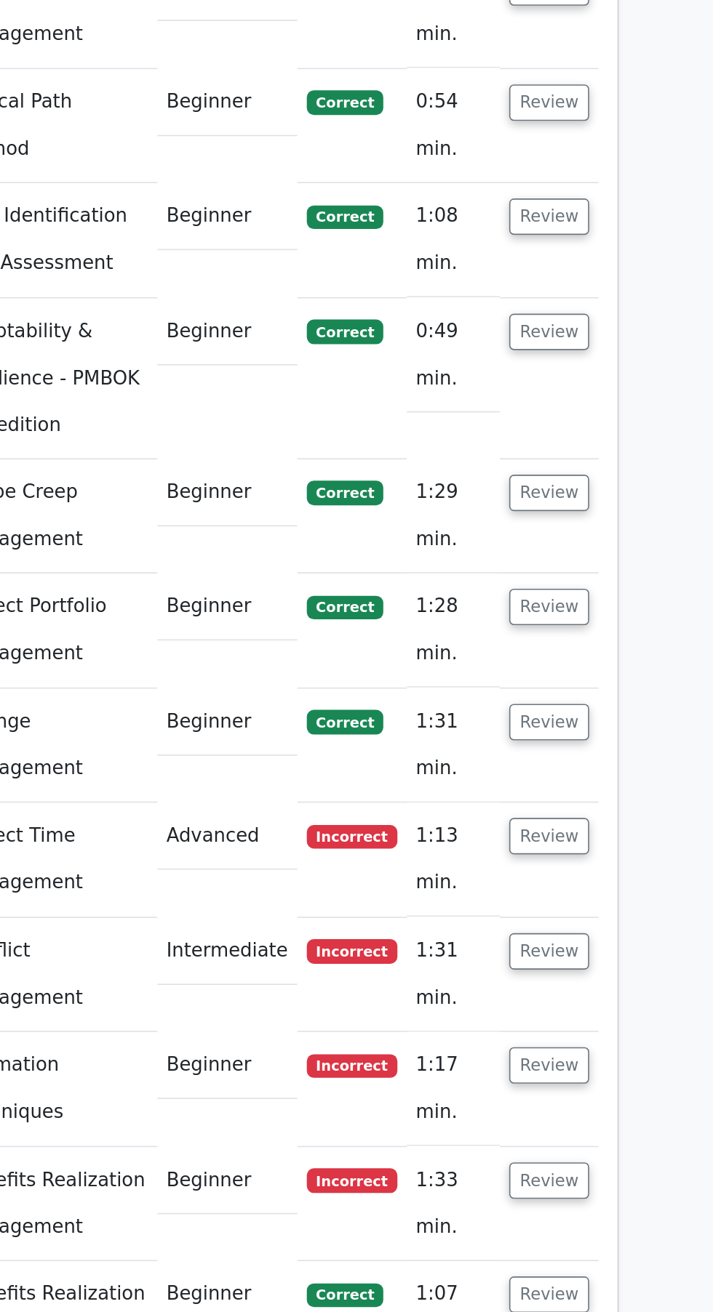
scroll to position [3886, 0]
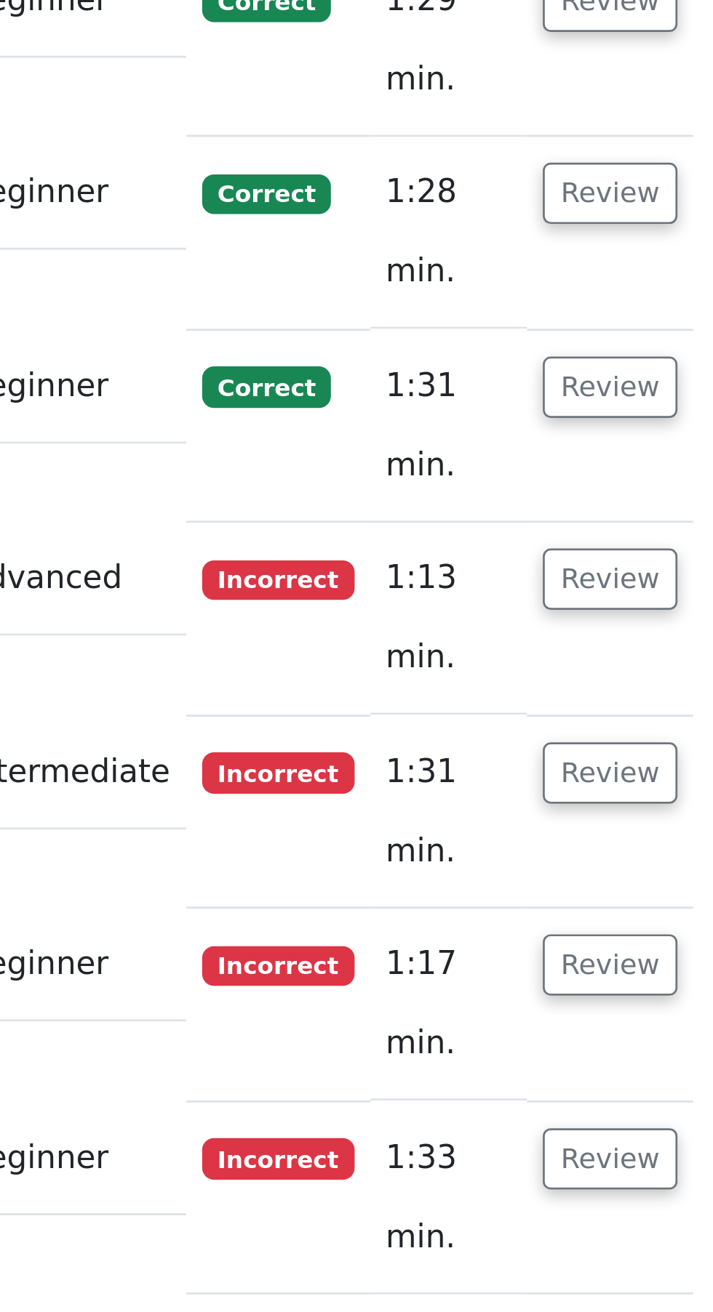
click at [575, 1102] on button "Review" at bounding box center [566, 1113] width 49 height 23
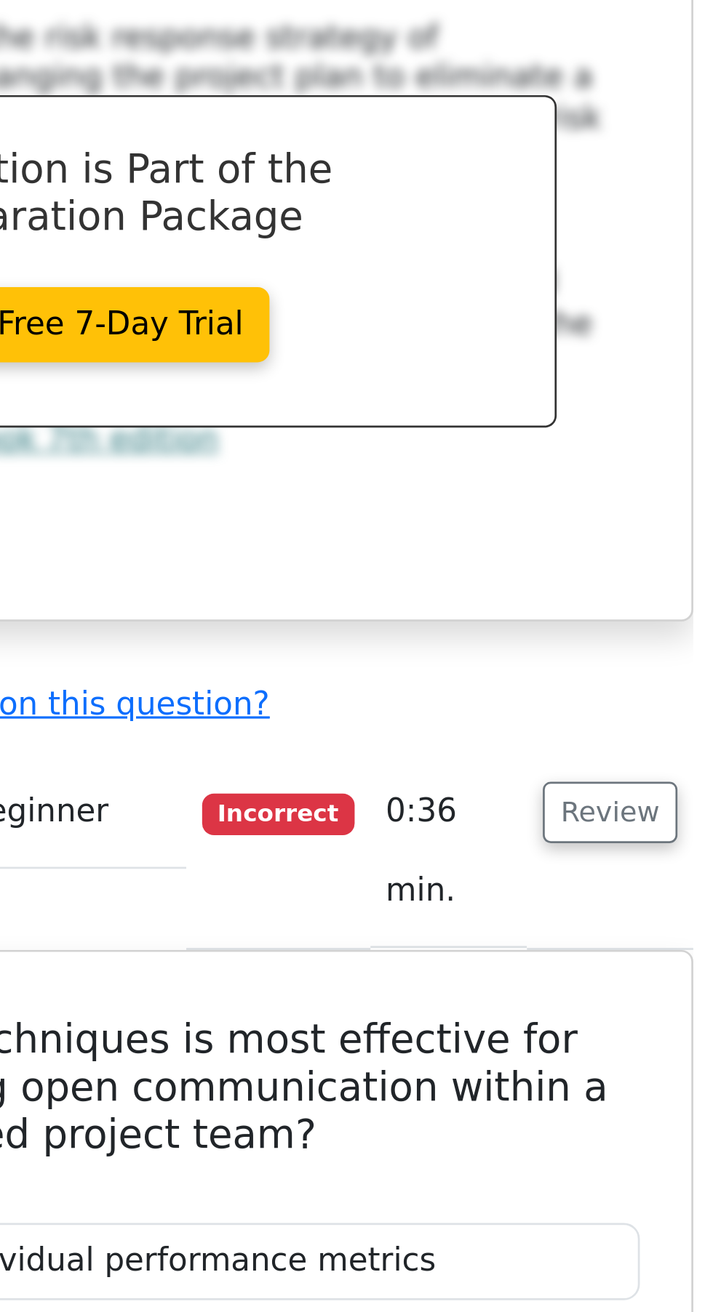
scroll to position [2948, 0]
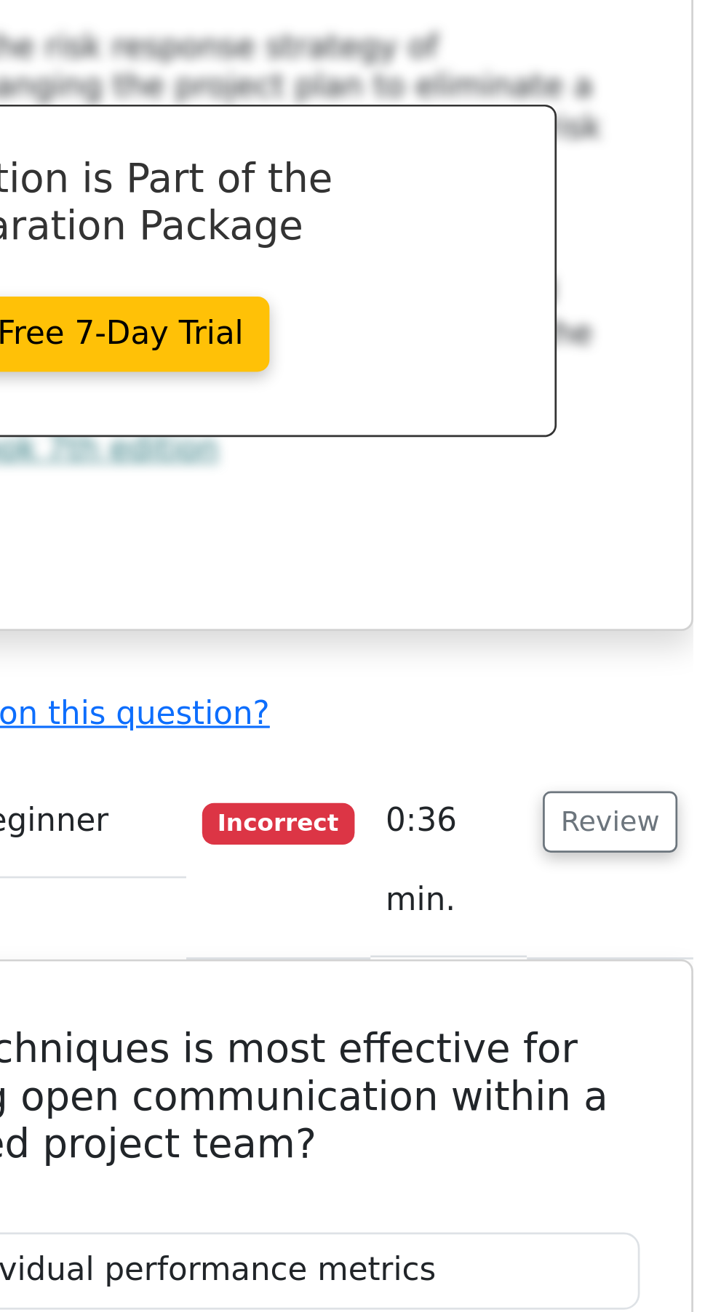
click at [580, 291] on button "Review" at bounding box center [566, 302] width 49 height 23
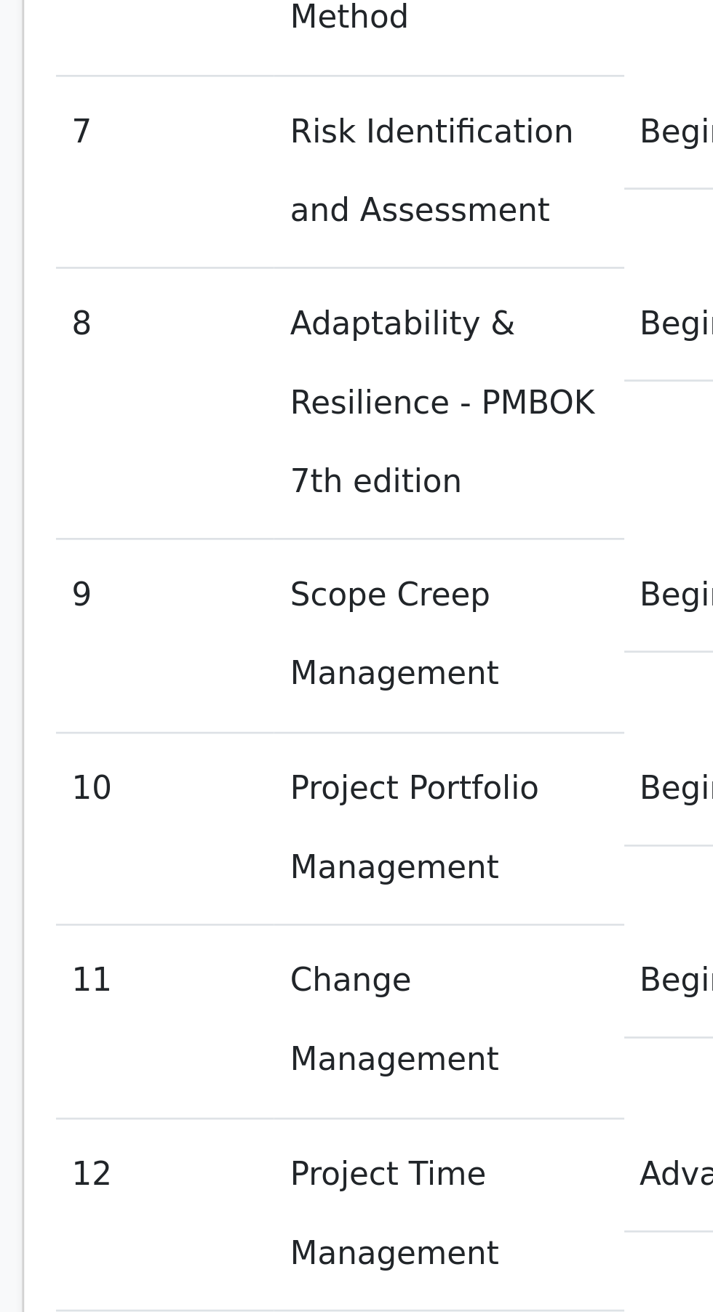
scroll to position [0, 9]
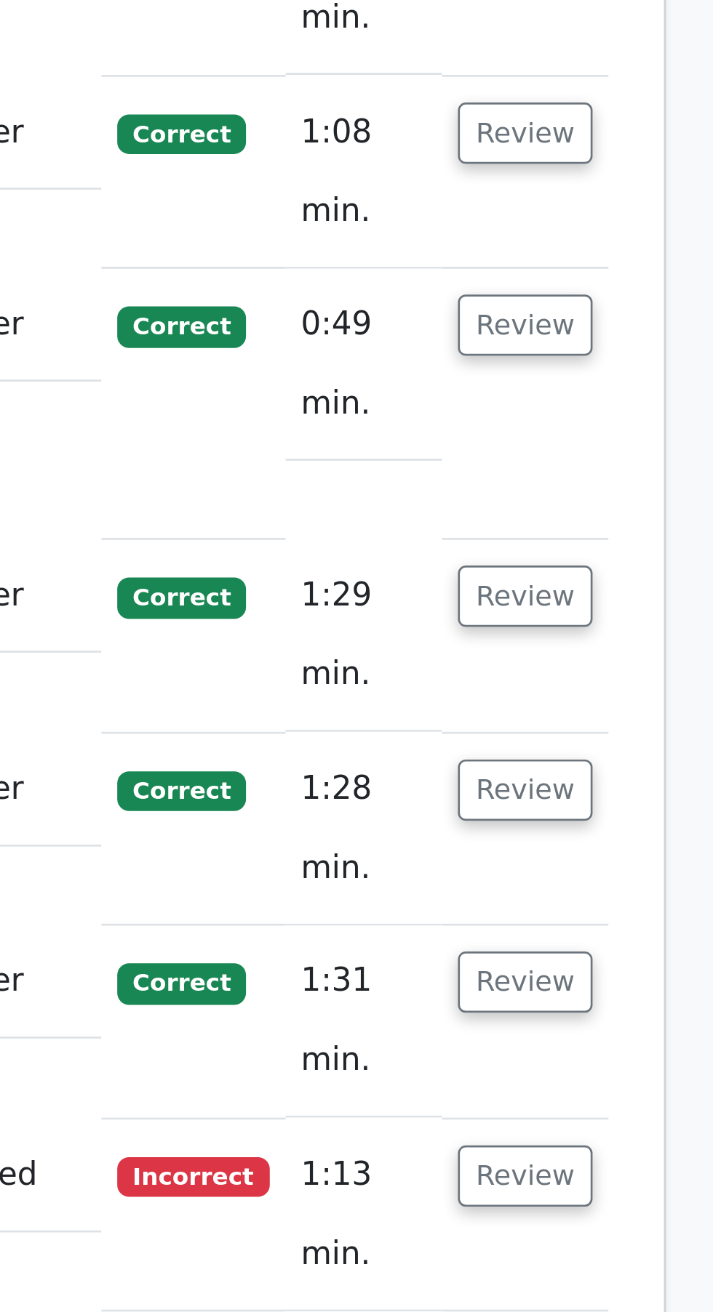
click at [571, 887] on button "Review" at bounding box center [557, 898] width 49 height 23
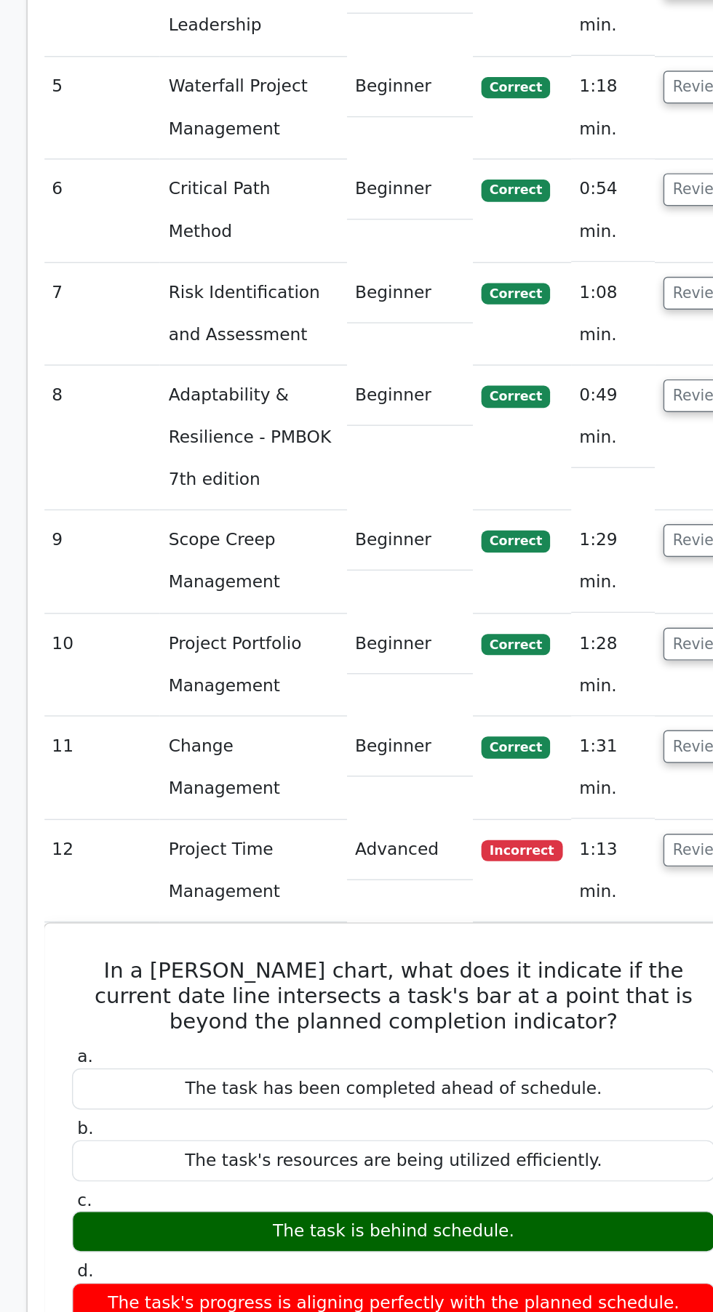
scroll to position [2948, 0]
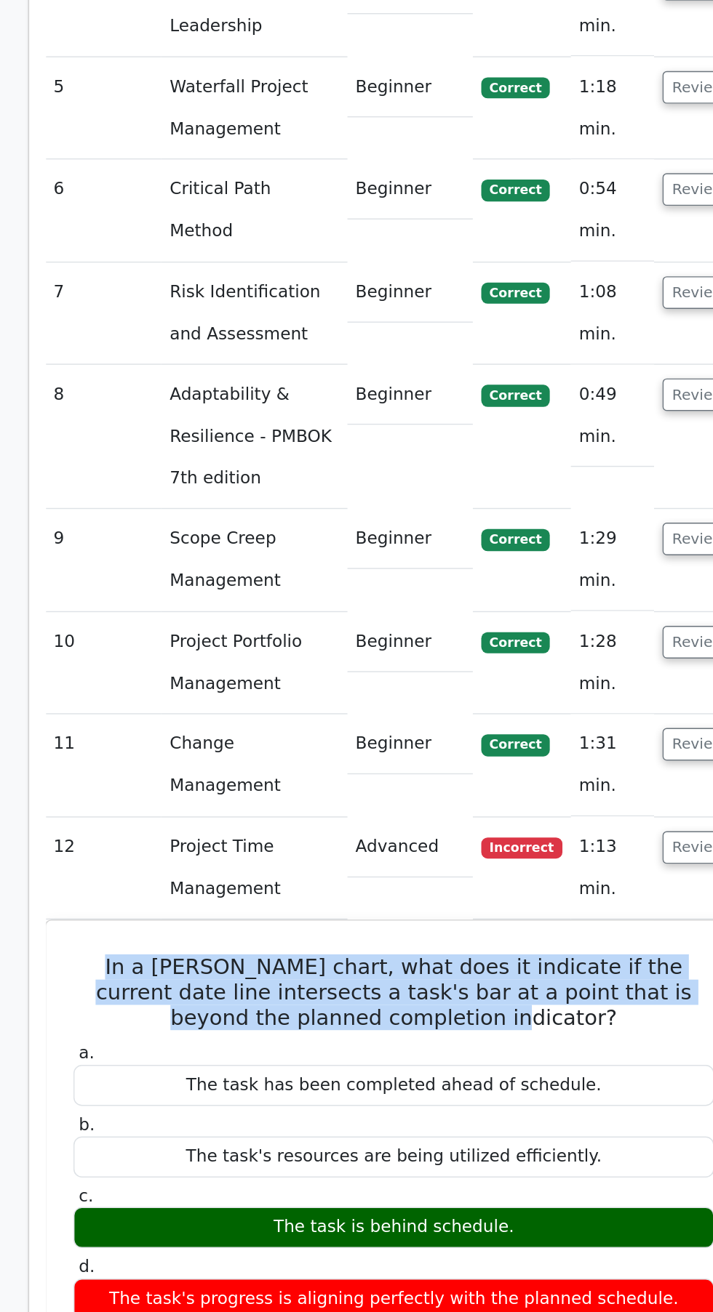
copy h5 "In a Gantt chart, what does it indicate if the current date line intersects a t…"
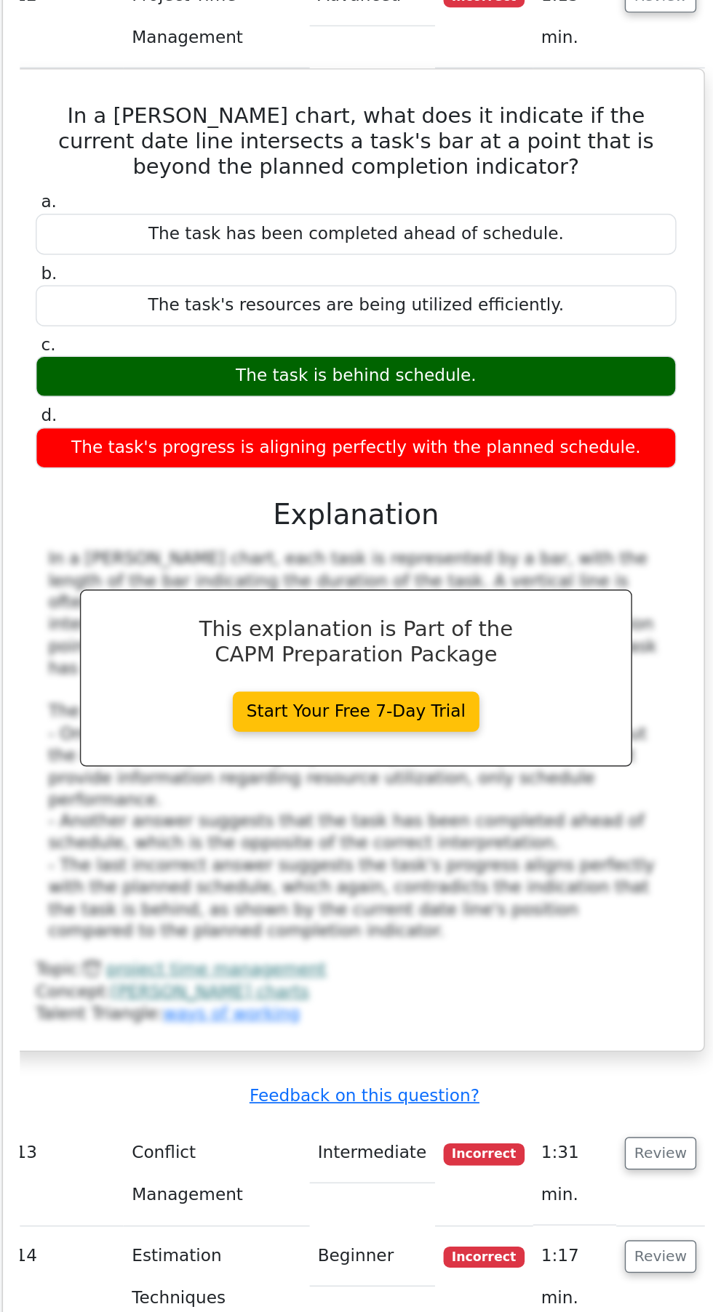
scroll to position [3847, 0]
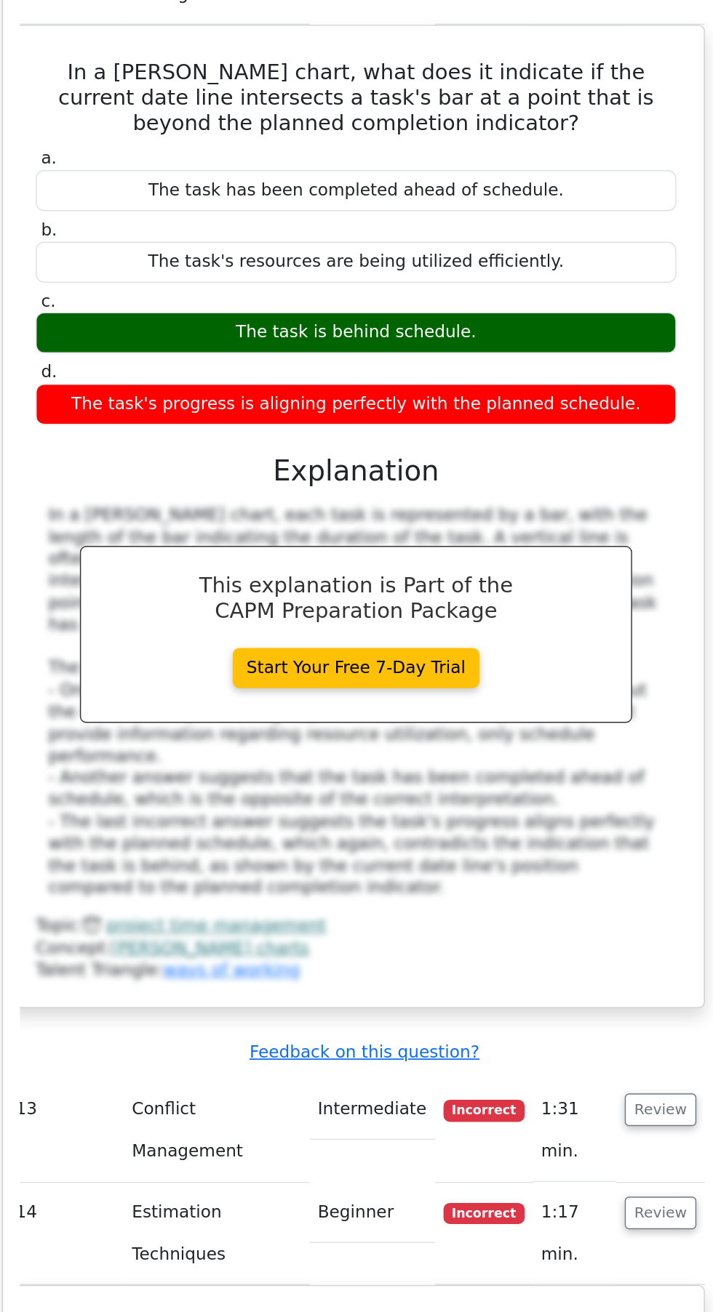
click at [552, 787] on button "Review" at bounding box center [557, 798] width 49 height 23
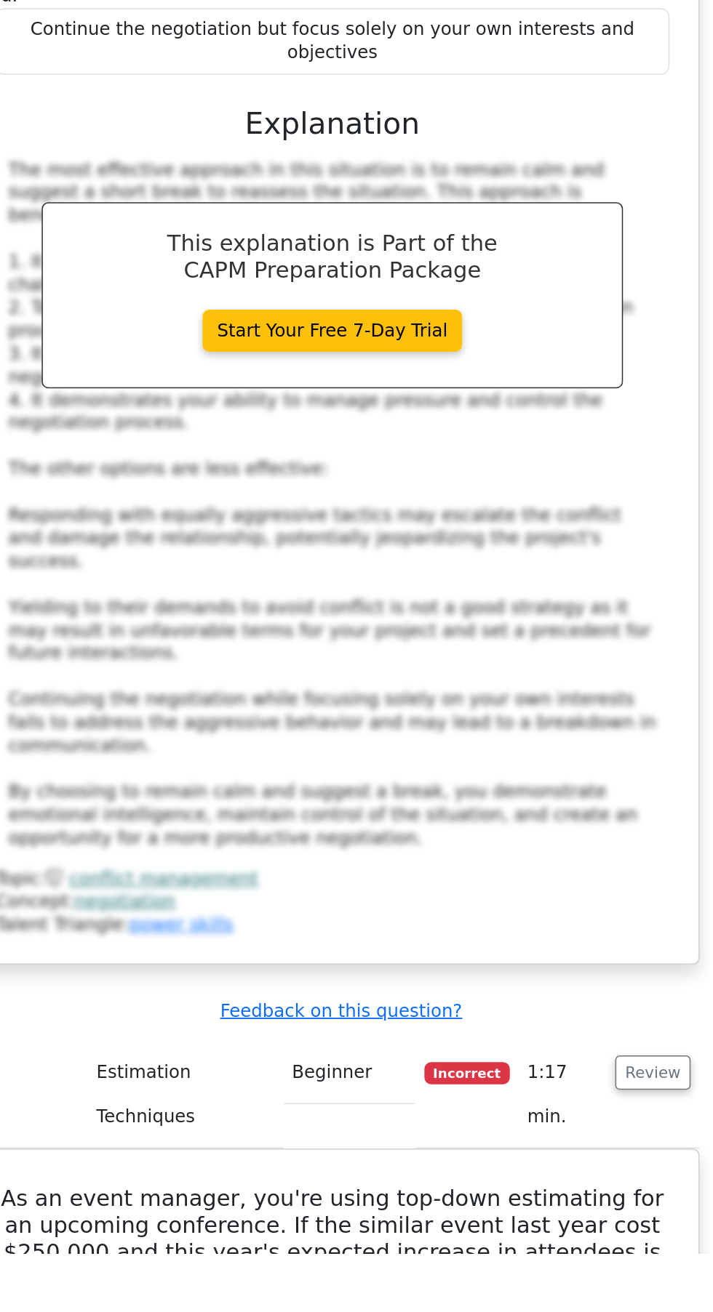
scroll to position [4520, 0]
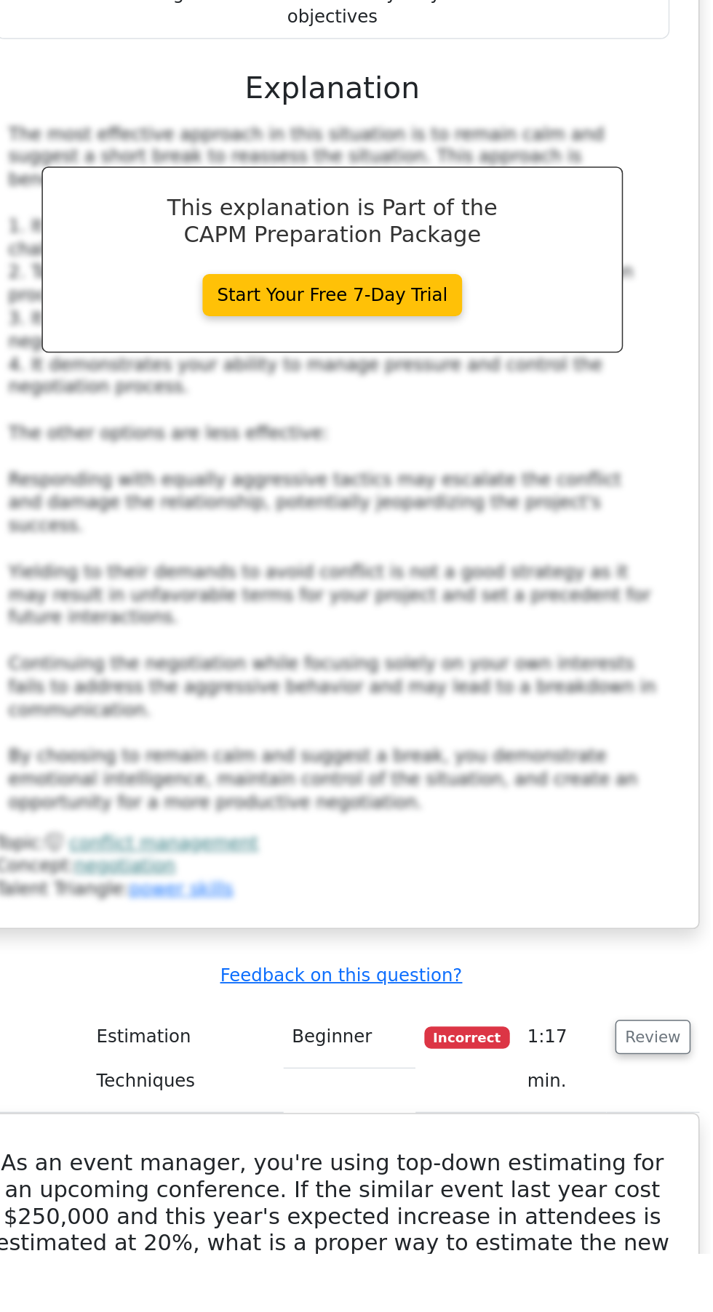
click at [561, 1159] on button "Review" at bounding box center [558, 1170] width 49 height 23
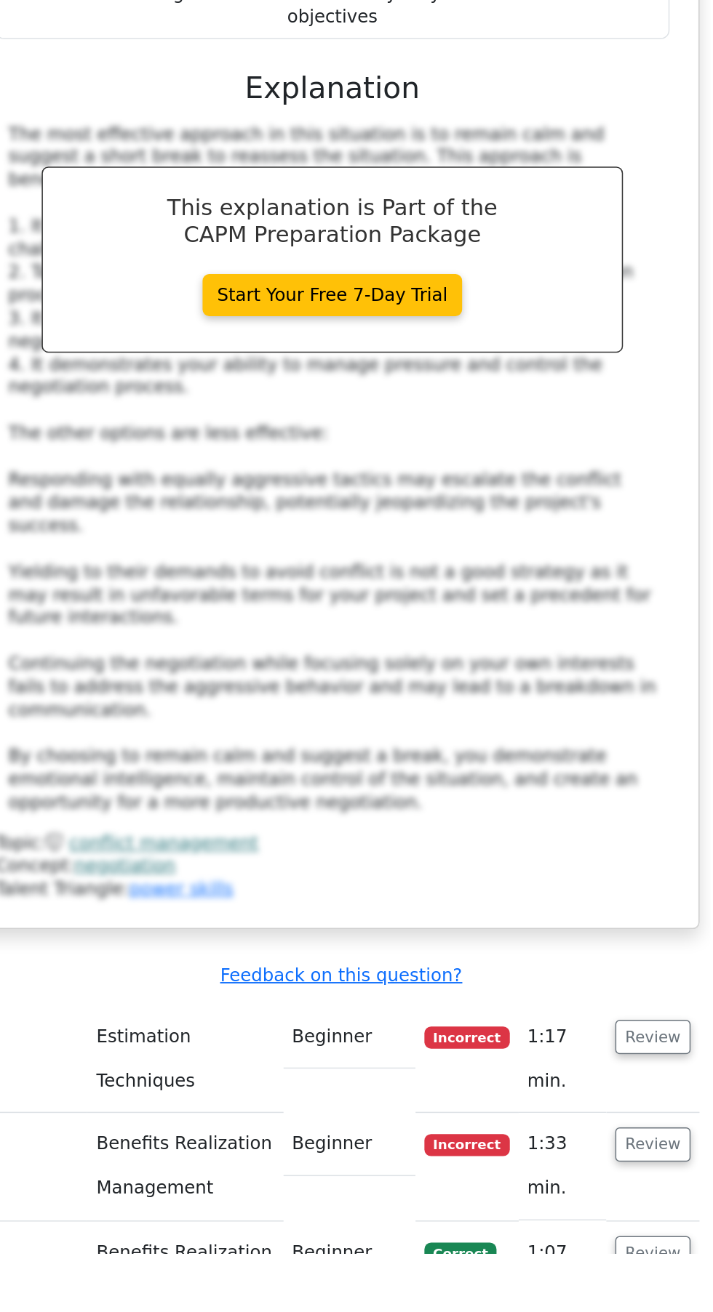
click at [559, 1159] on button "Review" at bounding box center [558, 1170] width 49 height 23
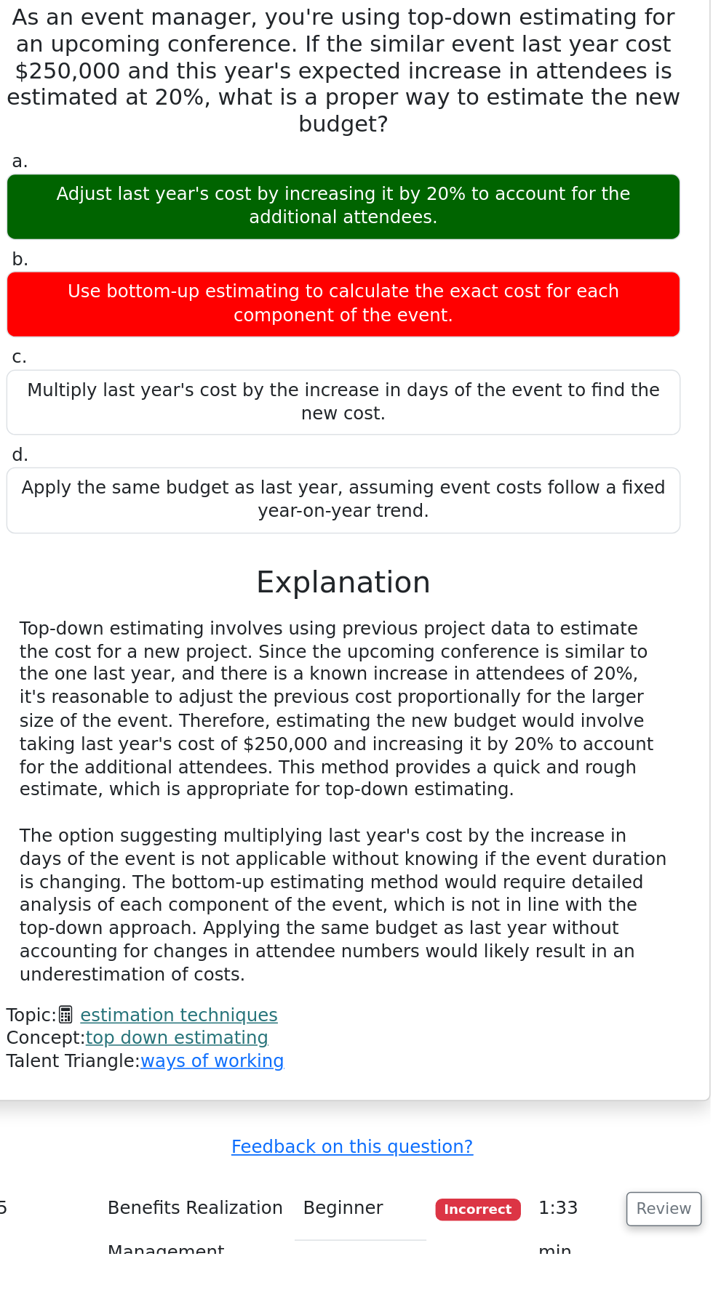
scroll to position [5272, 0]
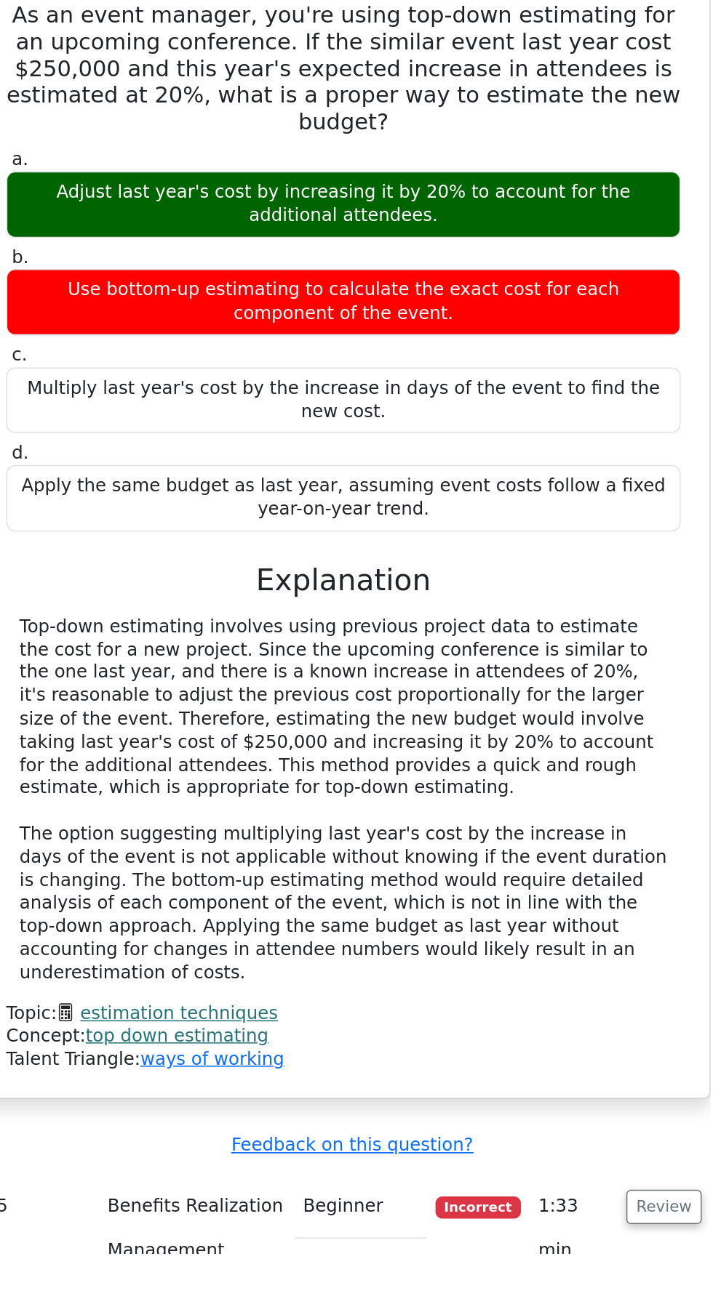
click at [576, 1270] on button "Review" at bounding box center [566, 1281] width 49 height 23
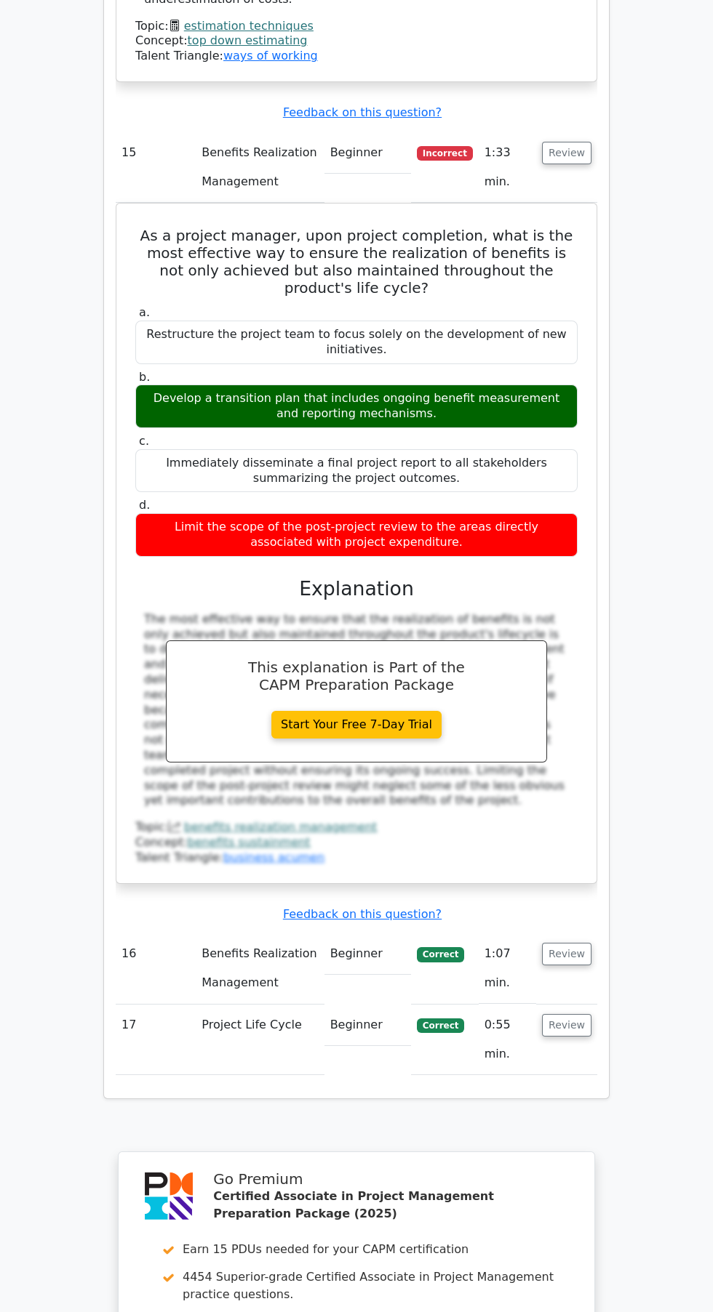
scroll to position [6402, 0]
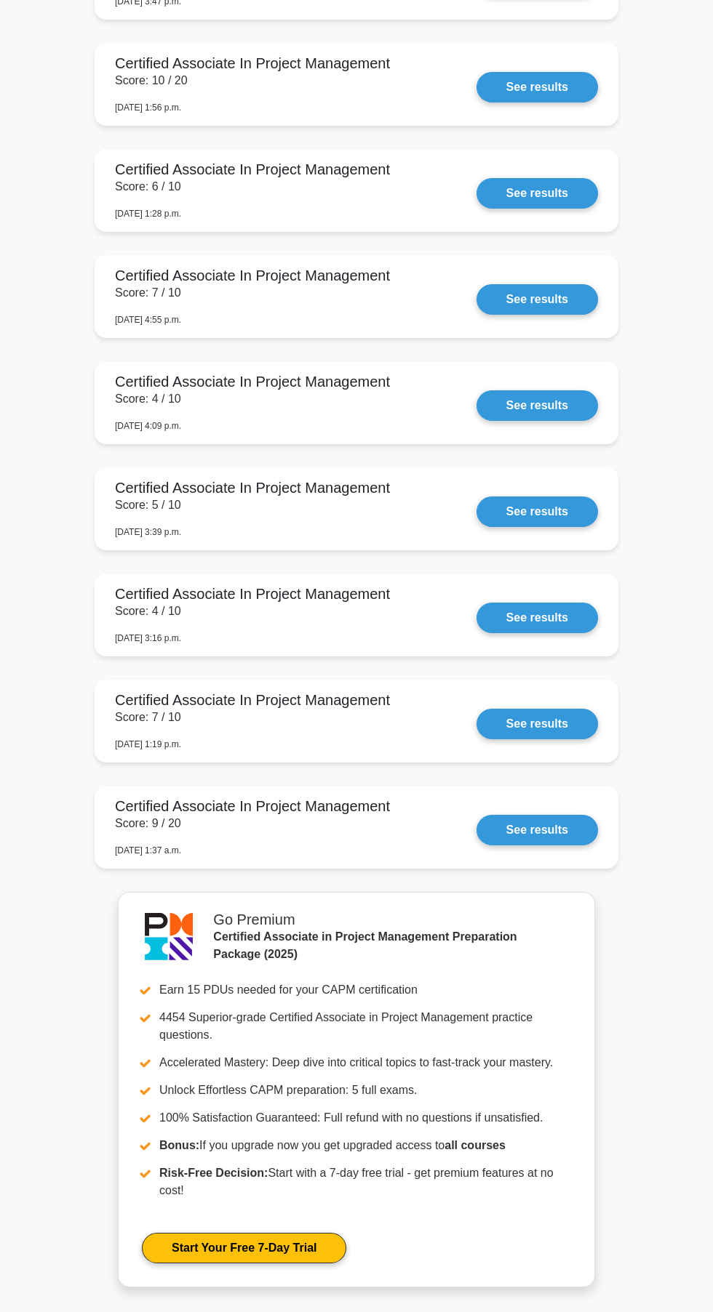
scroll to position [6057, 0]
